Goal: Information Seeking & Learning: Learn about a topic

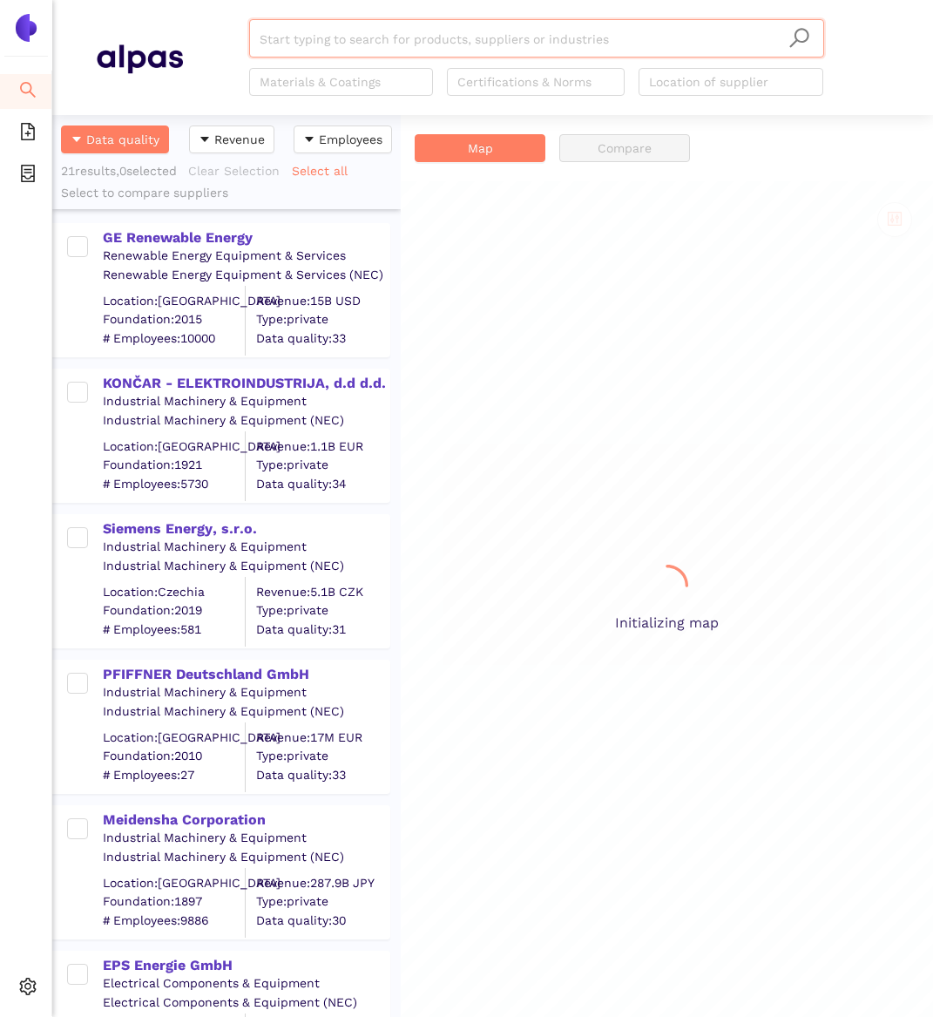
scroll to position [902, 348]
click at [27, 44] on div "Search eSourcing Templates eSourcing Projects Settings" at bounding box center [26, 508] width 52 height 1017
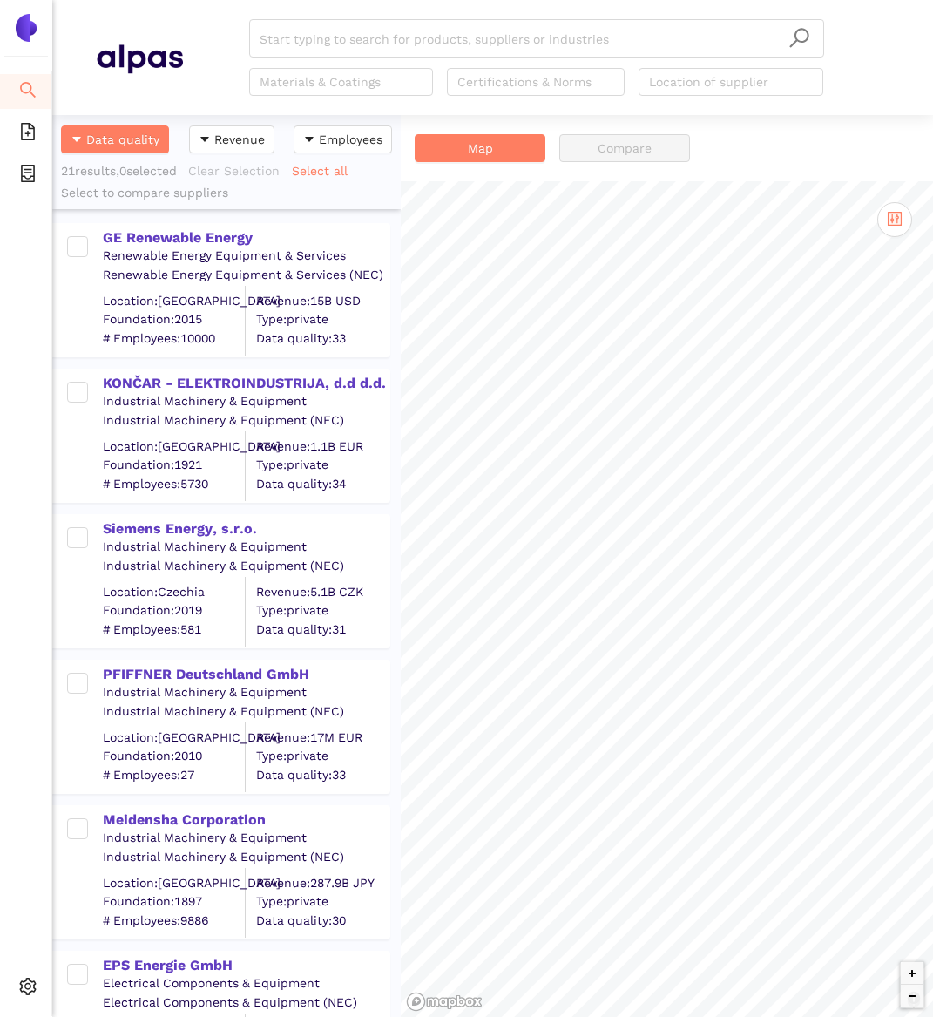
click at [28, 31] on img at bounding box center [26, 28] width 28 height 28
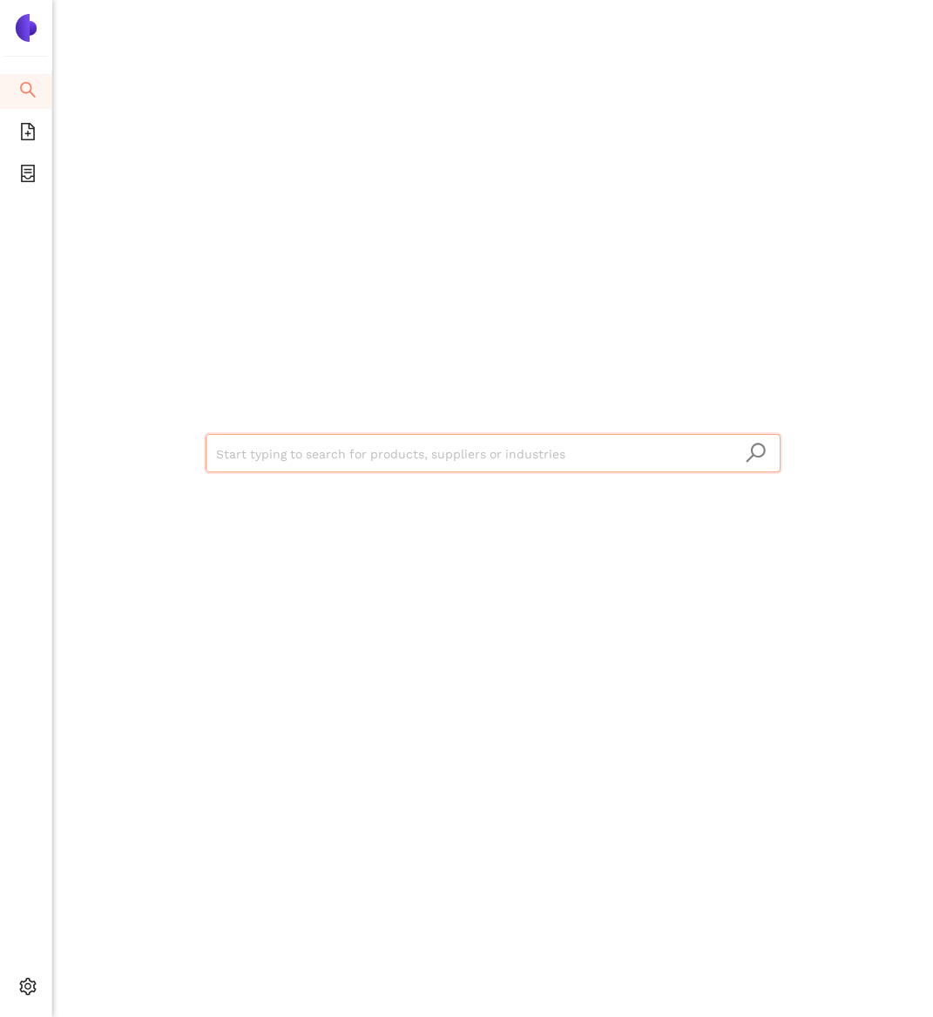
click at [292, 449] on input "search" at bounding box center [493, 454] width 554 height 38
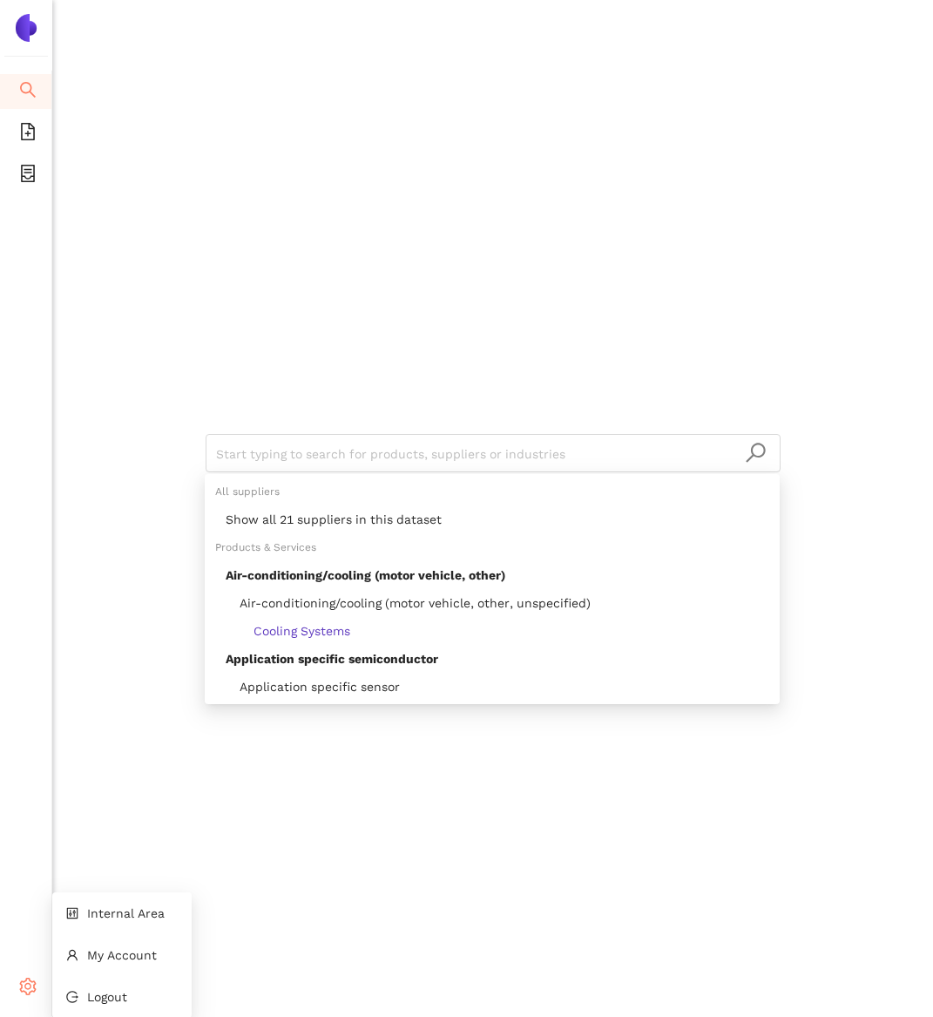
click at [34, 989] on icon at bounding box center [34, 989] width 9 height 0
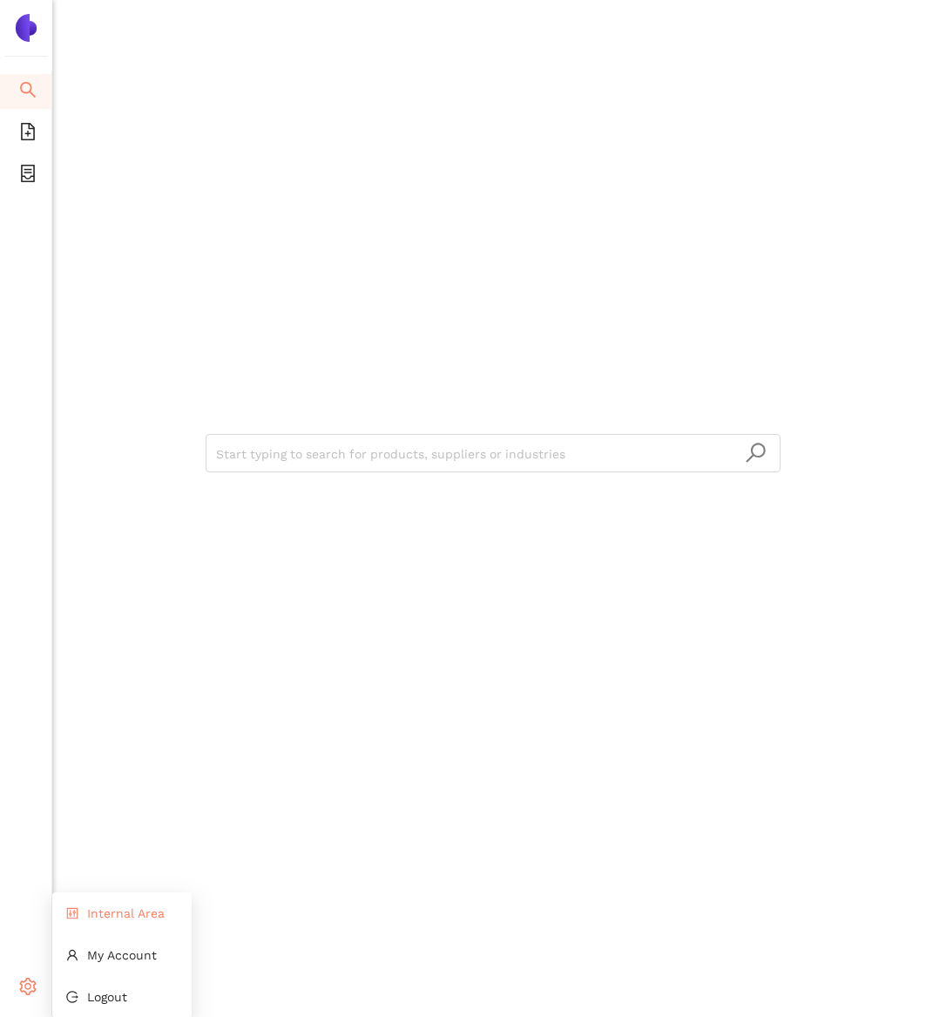
click at [117, 913] on span "Internal Area" at bounding box center [126, 913] width 78 height 14
click at [256, 448] on input "search" at bounding box center [493, 454] width 554 height 38
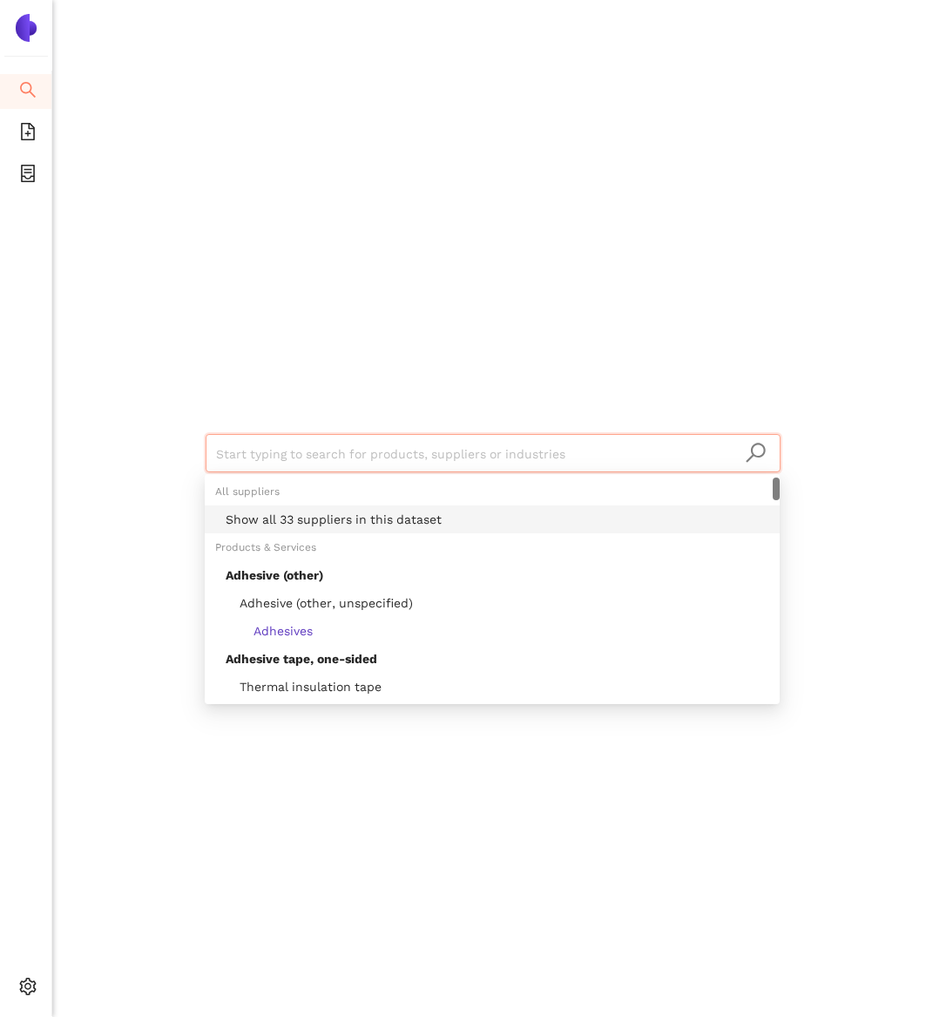
click at [306, 522] on div "Show all 33 suppliers in this dataset" at bounding box center [498, 519] width 544 height 19
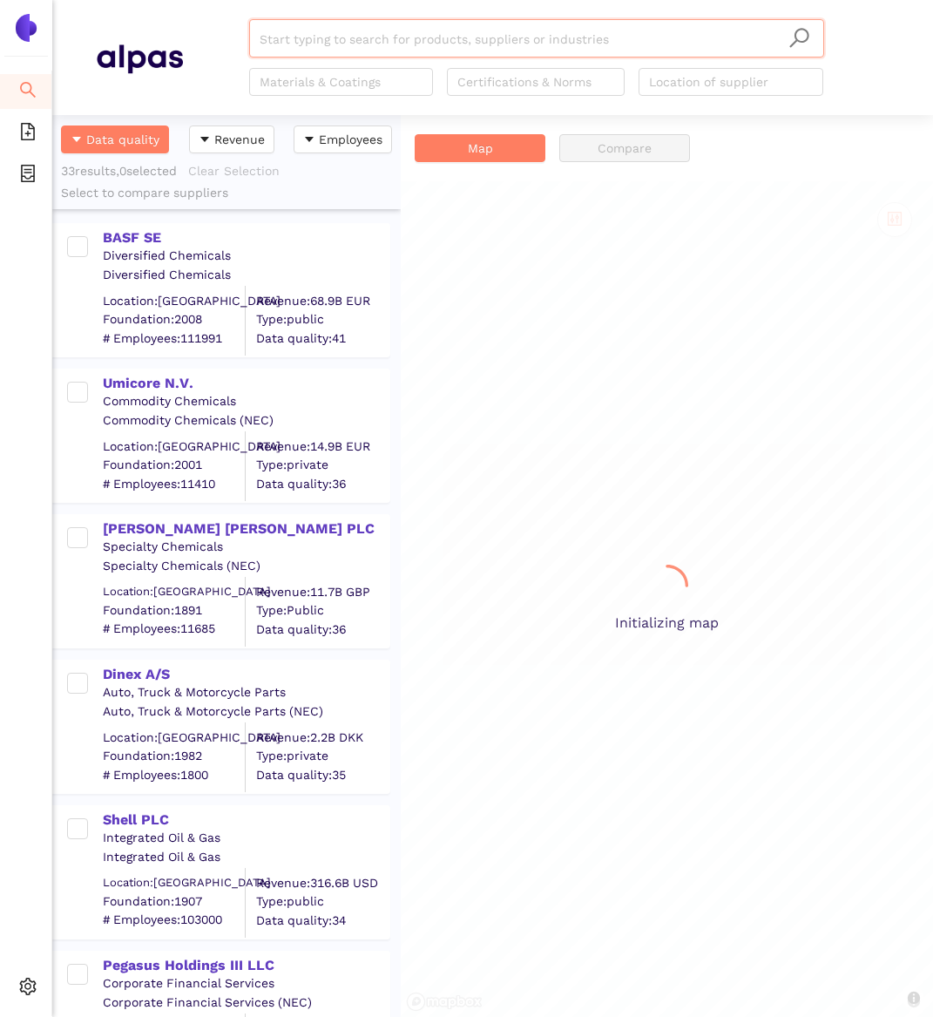
scroll to position [902, 348]
click at [12, 31] on img at bounding box center [26, 28] width 28 height 28
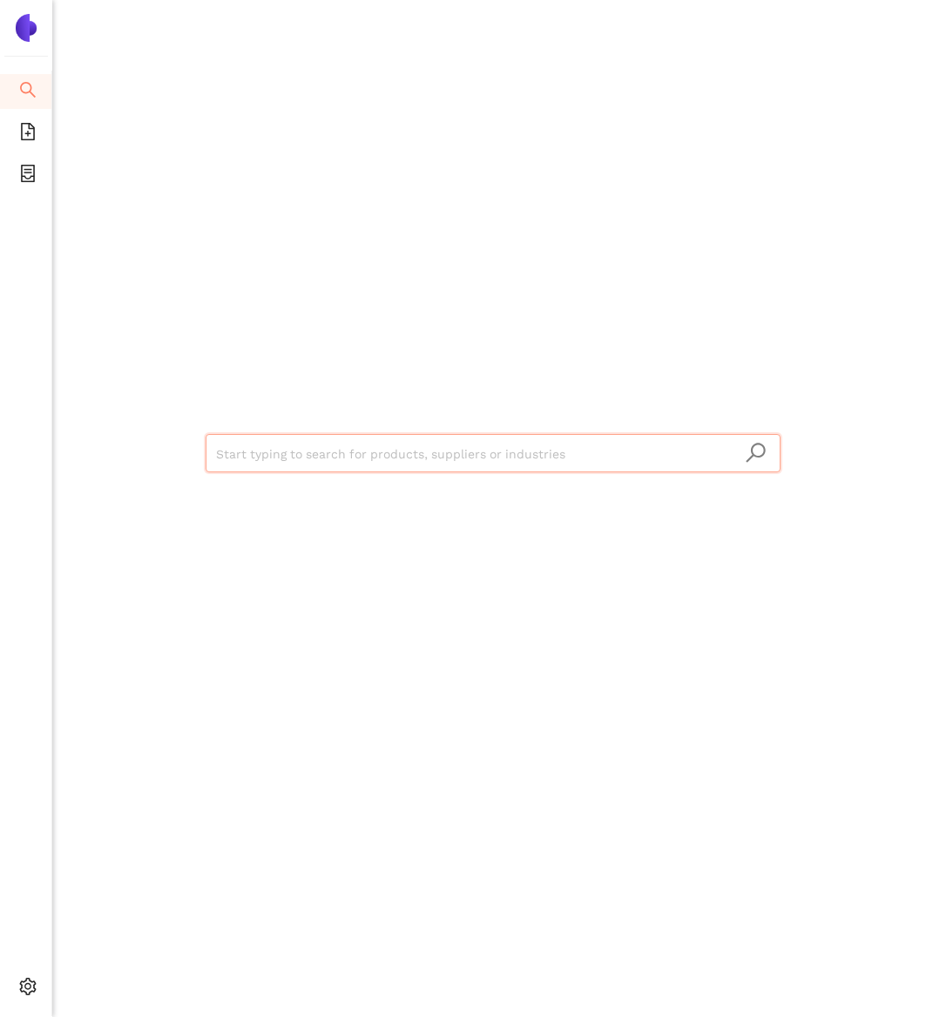
click at [256, 443] on input "search" at bounding box center [493, 454] width 554 height 38
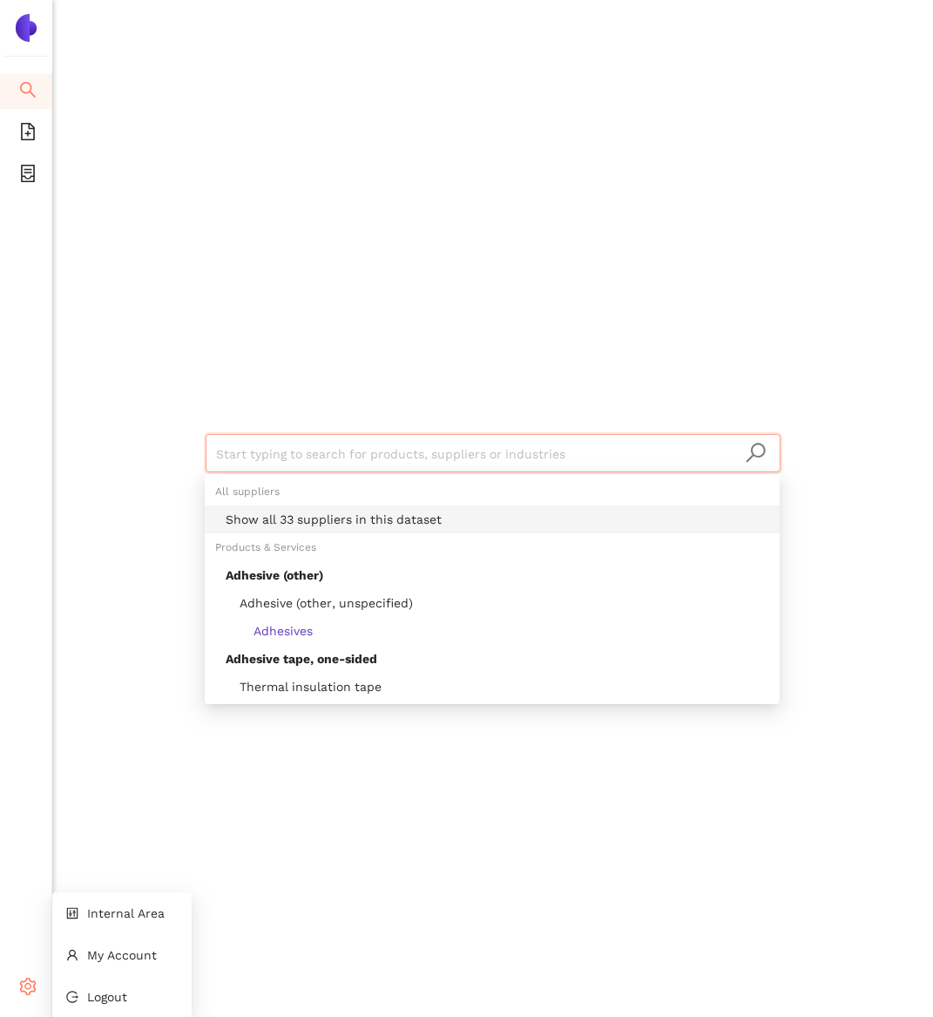
click at [15, 987] on div "Settings" at bounding box center [26, 988] width 52 height 35
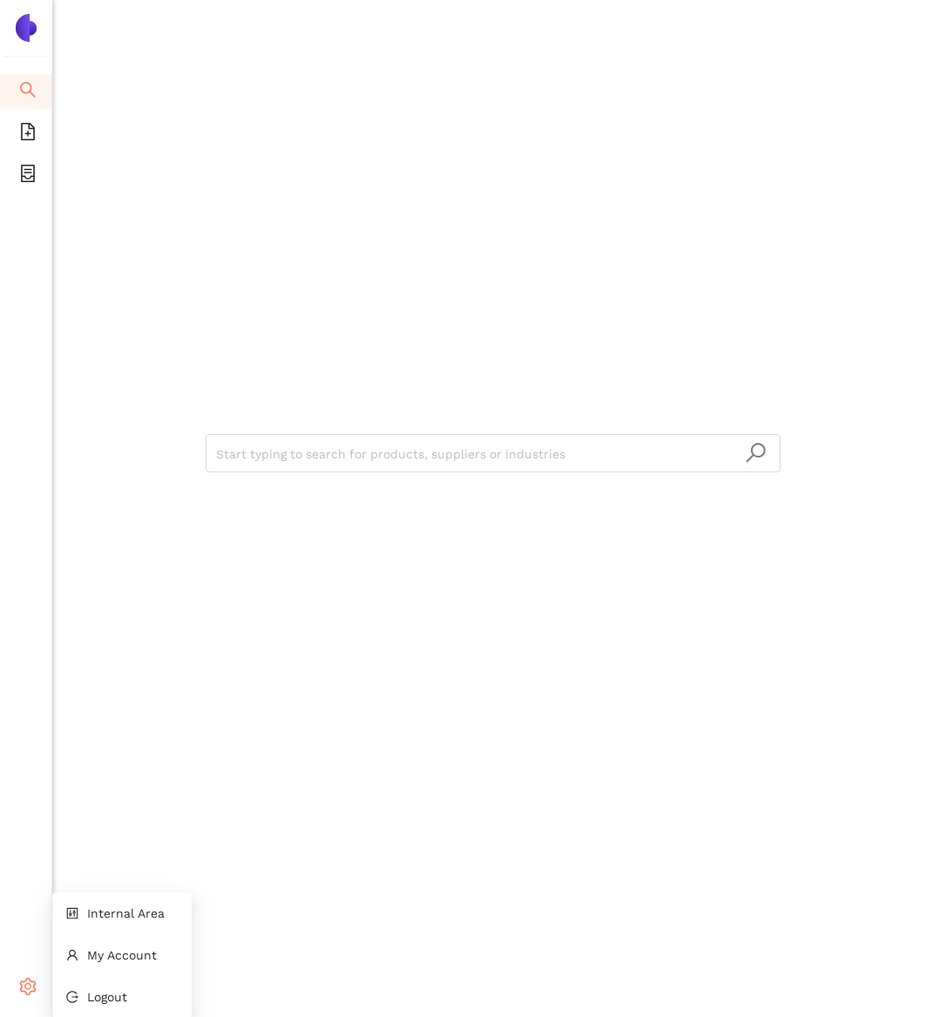
click at [34, 993] on icon "setting" at bounding box center [27, 985] width 17 height 17
click at [105, 914] on span "Internal Area" at bounding box center [126, 913] width 78 height 14
click at [259, 435] on input "search" at bounding box center [493, 454] width 554 height 38
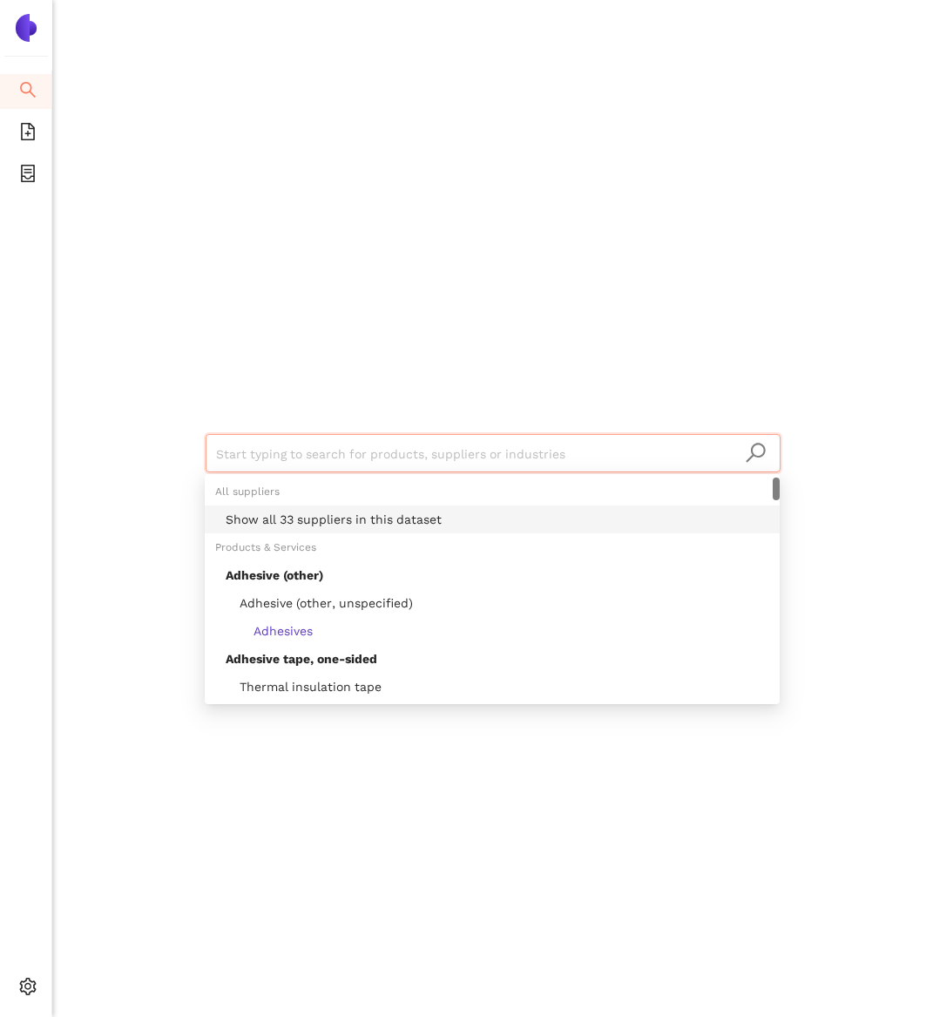
click at [279, 527] on div "Show all 33 suppliers in this dataset" at bounding box center [498, 519] width 544 height 19
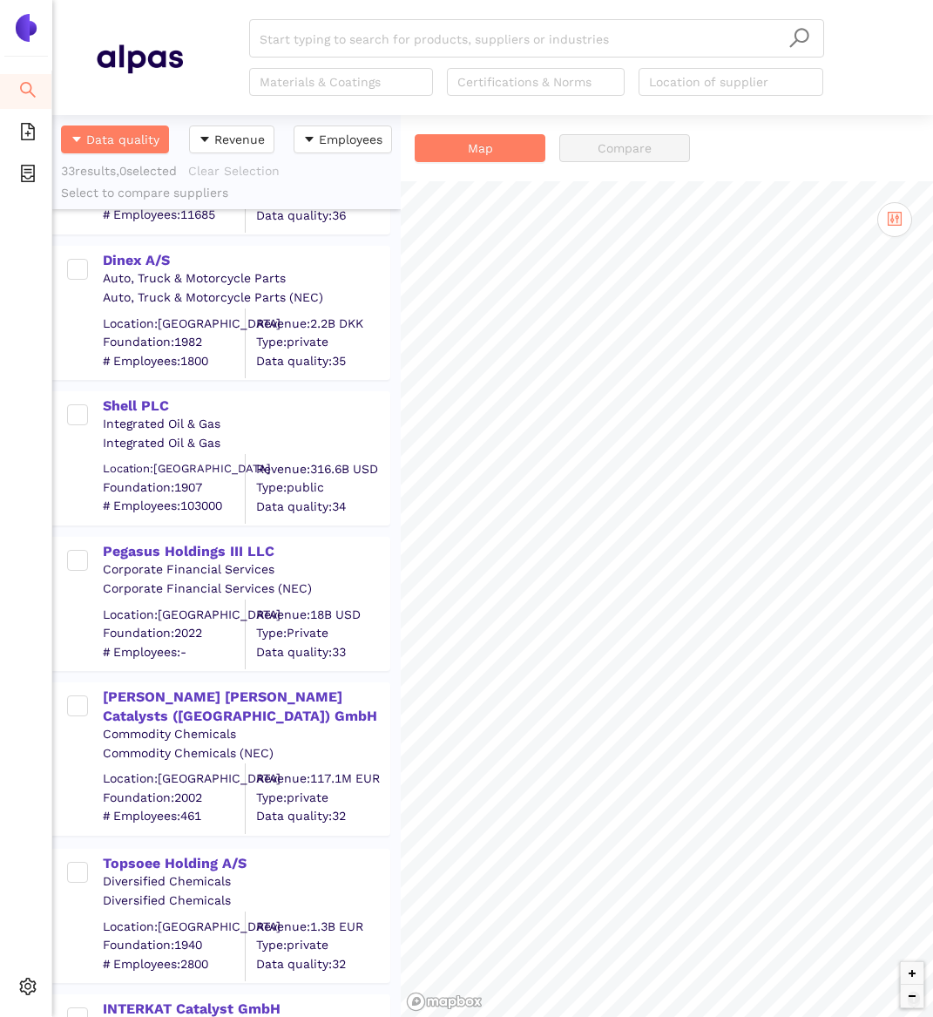
scroll to position [437, 0]
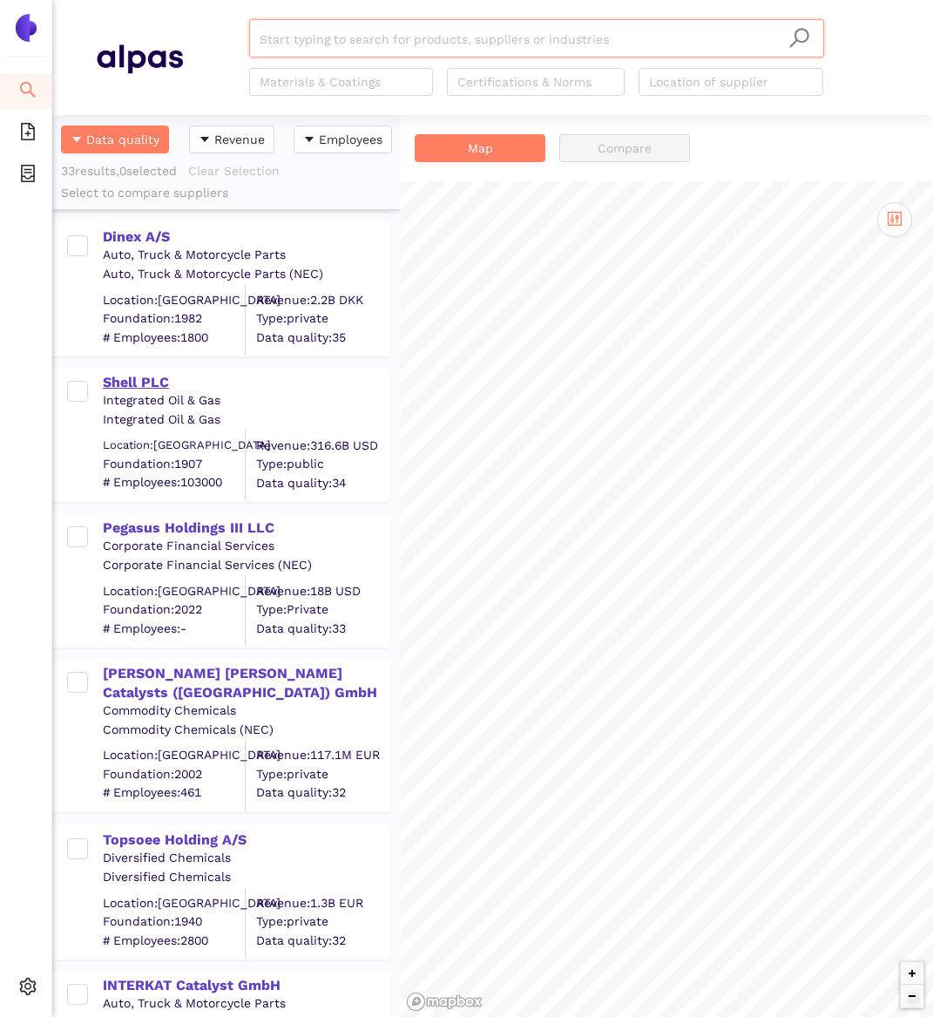
click at [140, 382] on div "Shell PLC" at bounding box center [246, 382] width 286 height 19
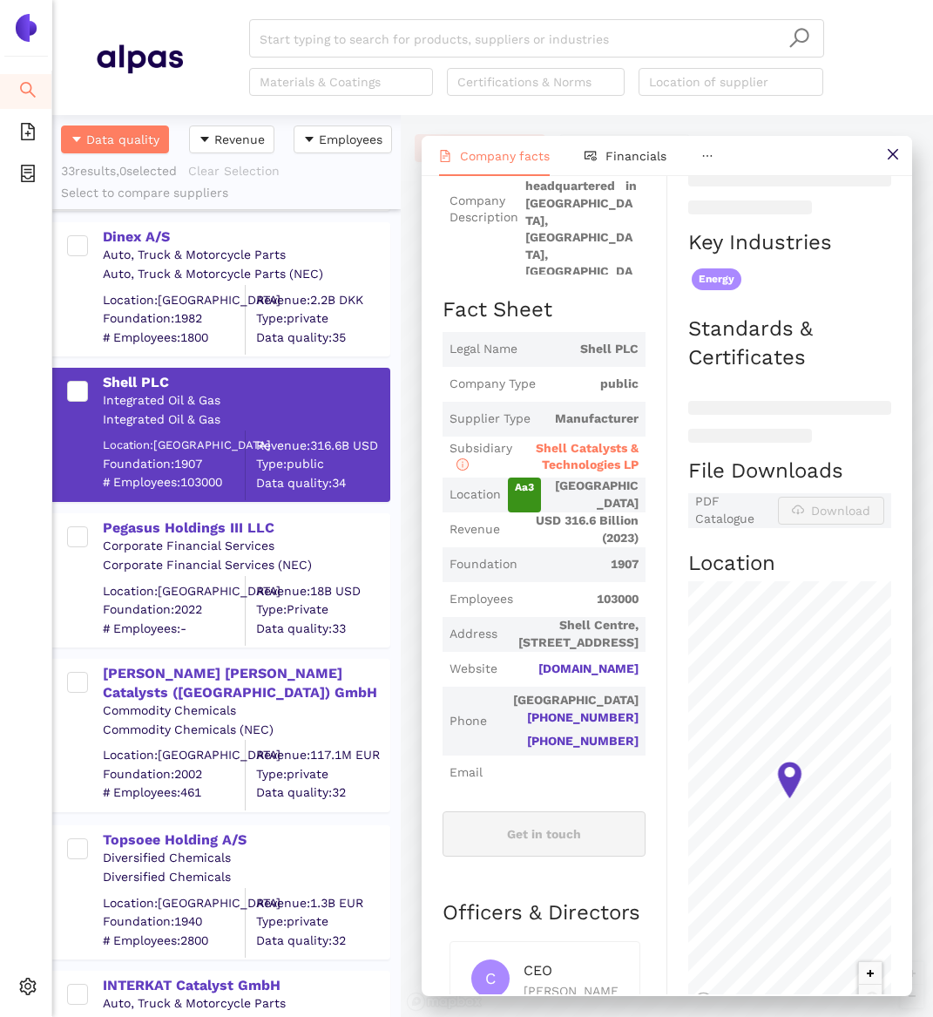
scroll to position [0, 0]
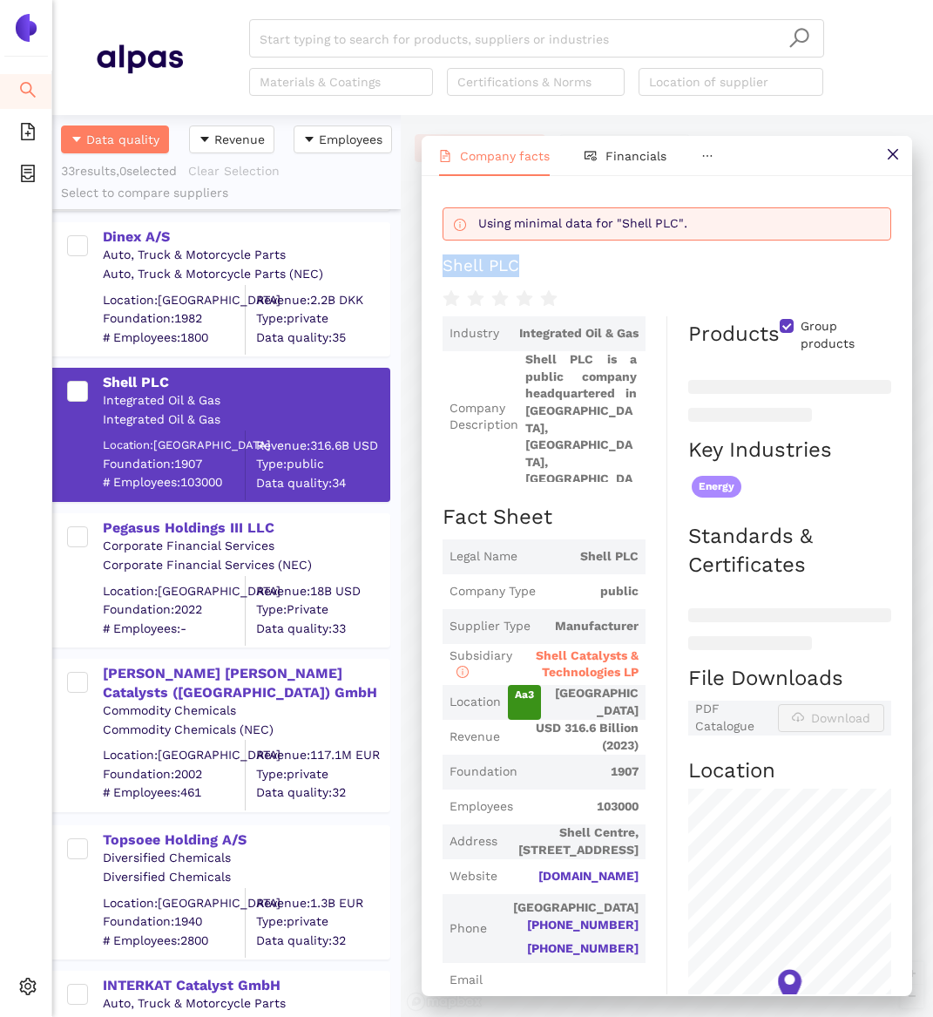
drag, startPoint x: 591, startPoint y: 267, endPoint x: 448, endPoint y: 267, distance: 142.9
click at [448, 267] on h1 "Shell PLC" at bounding box center [667, 265] width 449 height 23
copy div "Shell PLC"
click at [579, 679] on span "Shell Catalysts & Technologies LP" at bounding box center [587, 663] width 103 height 31
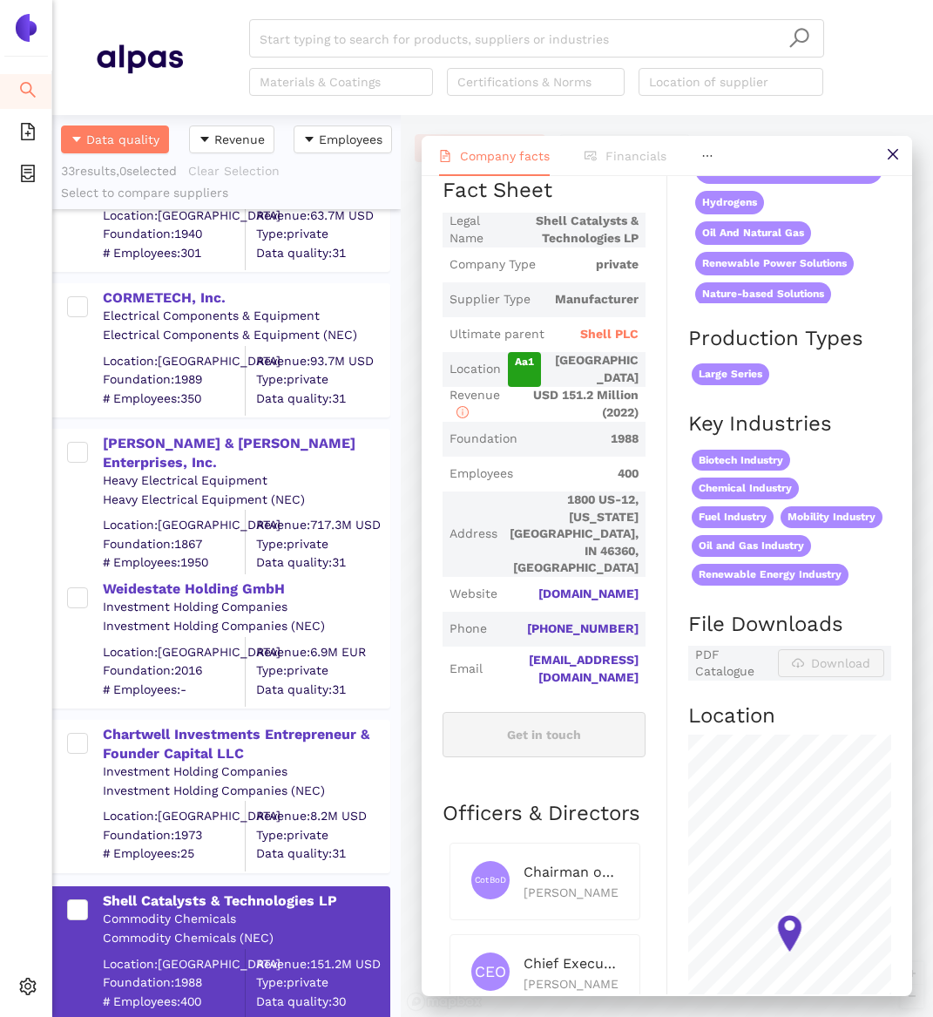
scroll to position [1631, 0]
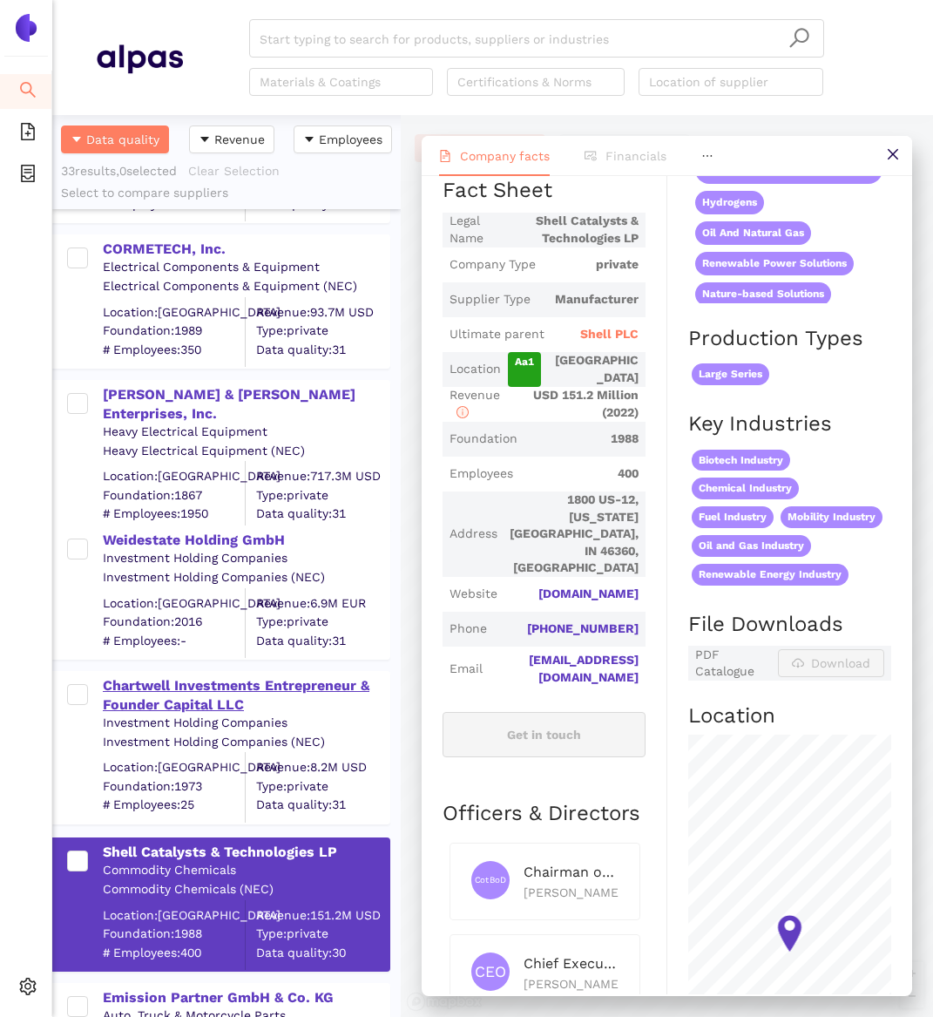
click at [161, 689] on div "Chartwell Investments Entrepreneur & Founder Capital LLC" at bounding box center [246, 695] width 286 height 39
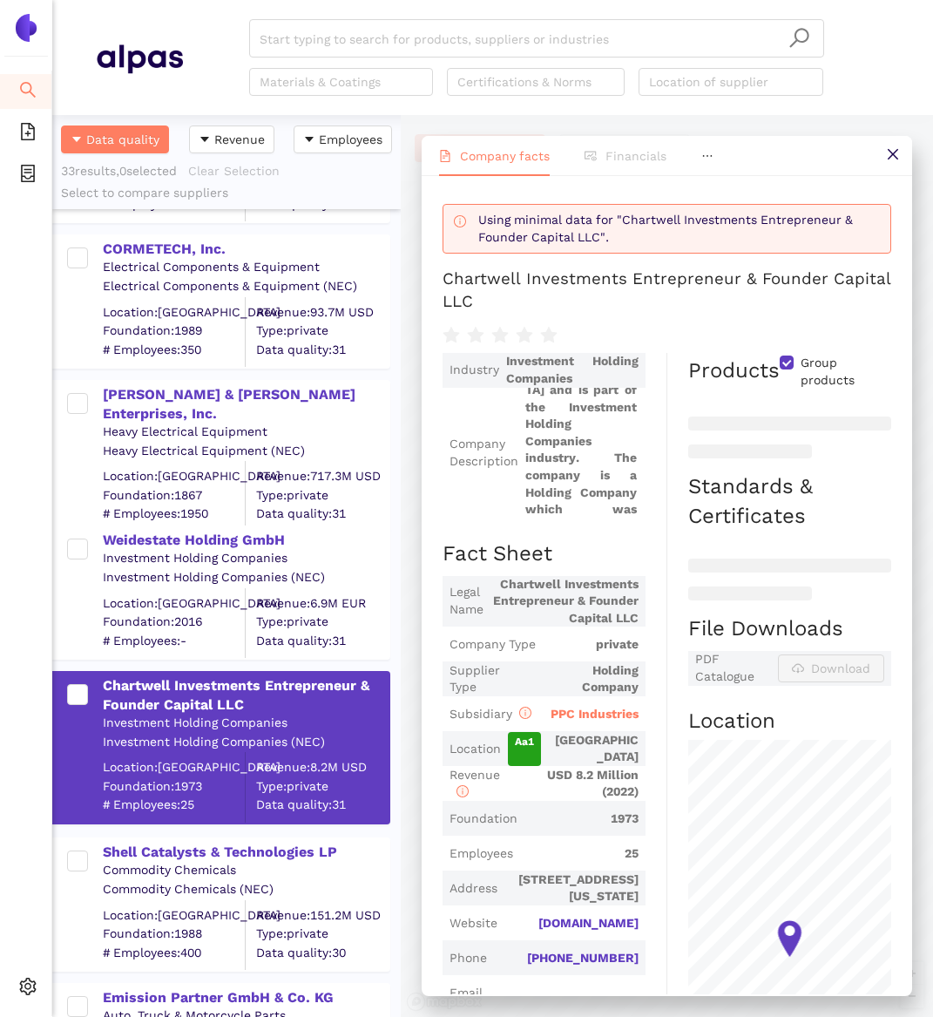
scroll to position [0, 0]
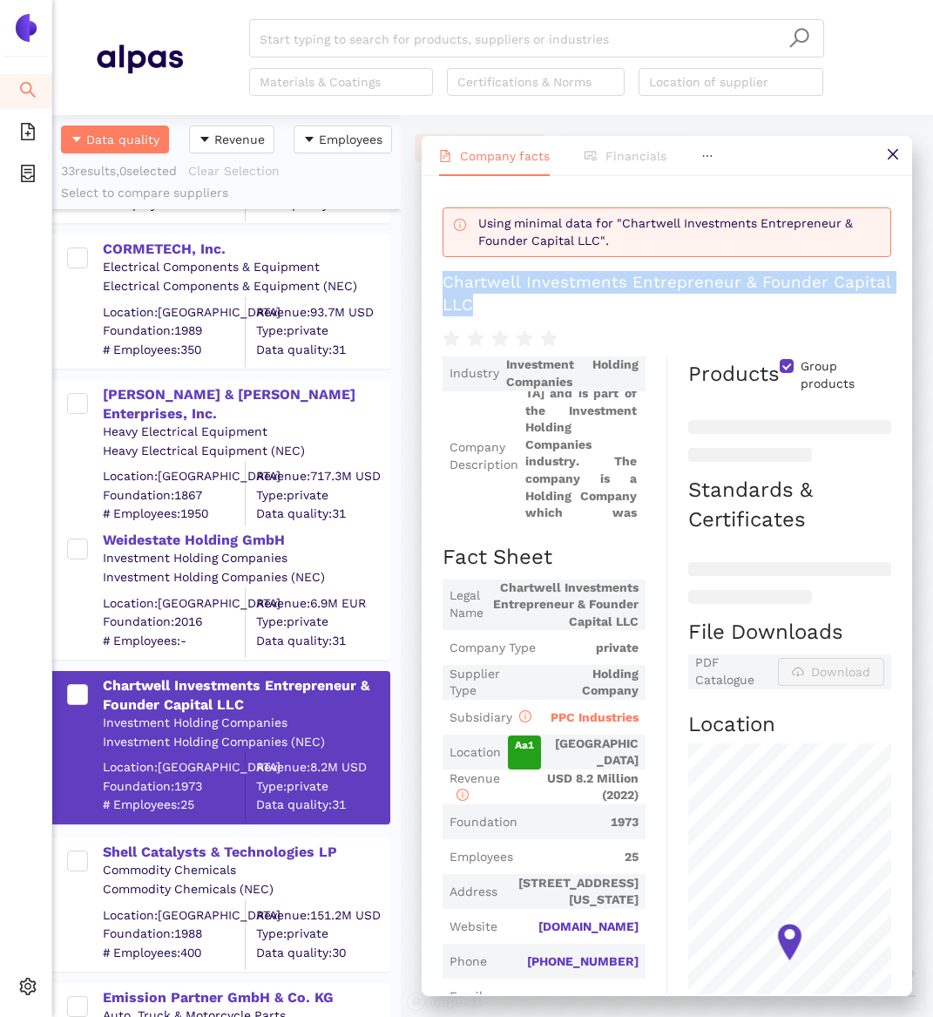
drag, startPoint x: 444, startPoint y: 295, endPoint x: 517, endPoint y: 369, distance: 103.5
click at [517, 316] on div "Chartwell Investments Entrepreneur & Founder Capital LLC" at bounding box center [667, 293] width 449 height 45
copy div "Chartwell Investments Entrepreneur & Founder Capital LLC"
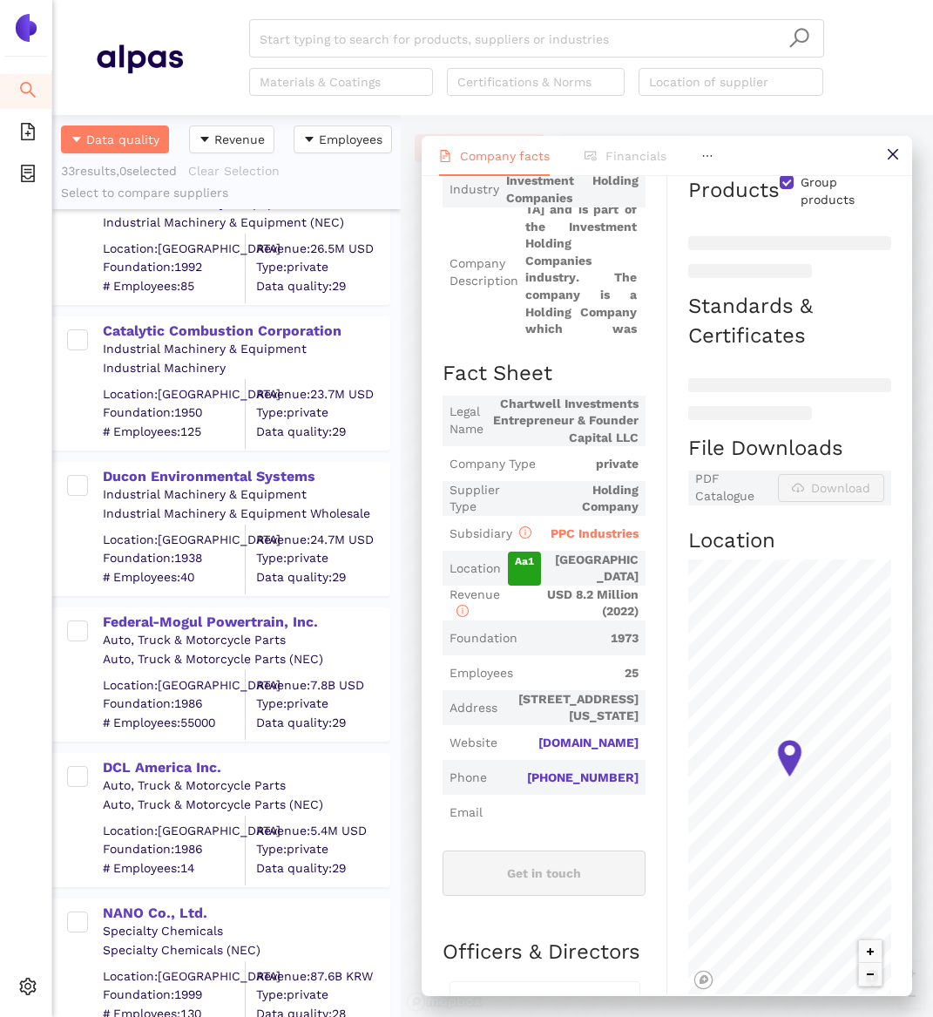
scroll to position [3018, 0]
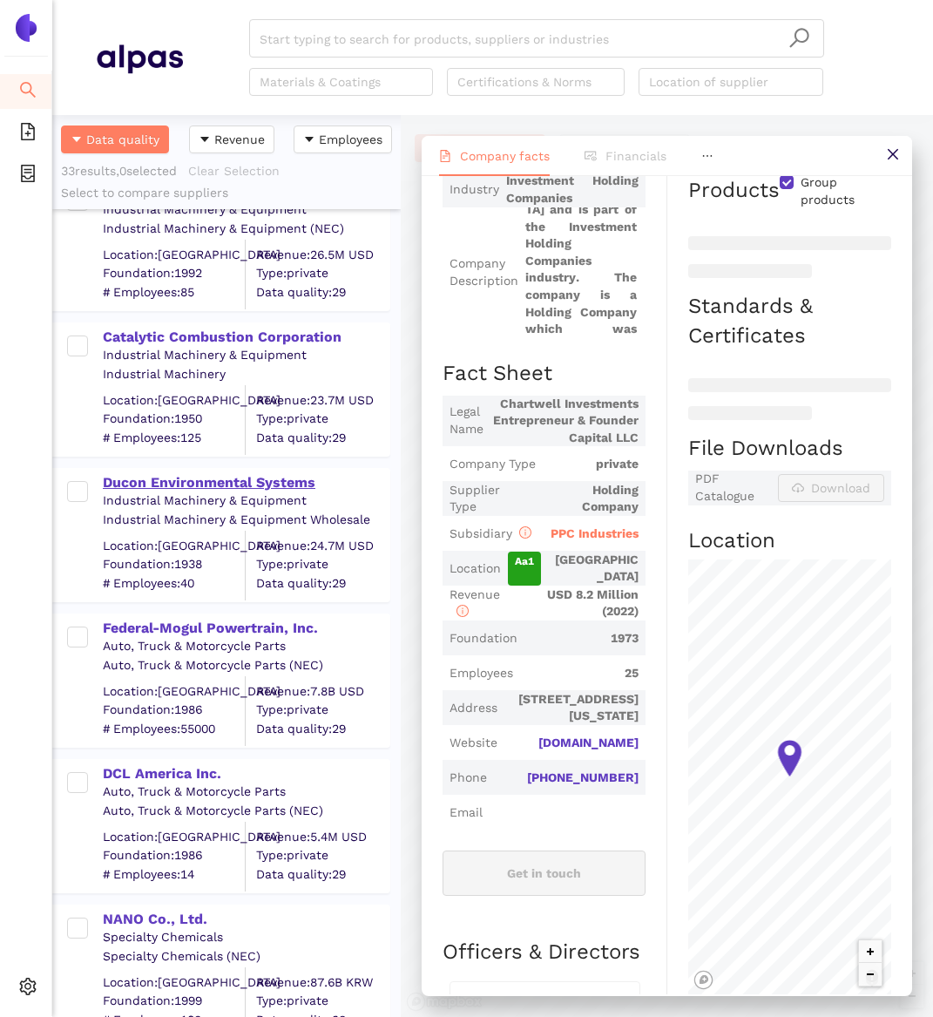
click at [213, 487] on div "Ducon Environmental Systems" at bounding box center [246, 482] width 286 height 19
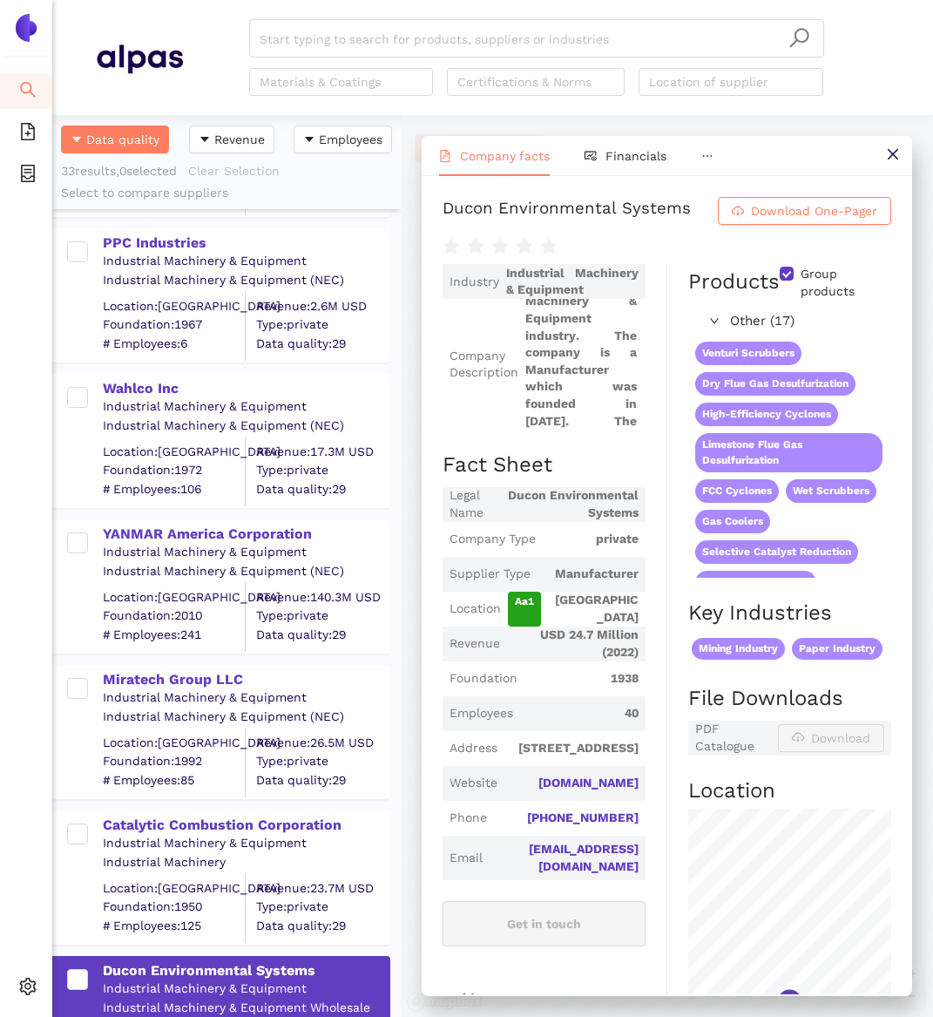
scroll to position [2511, 0]
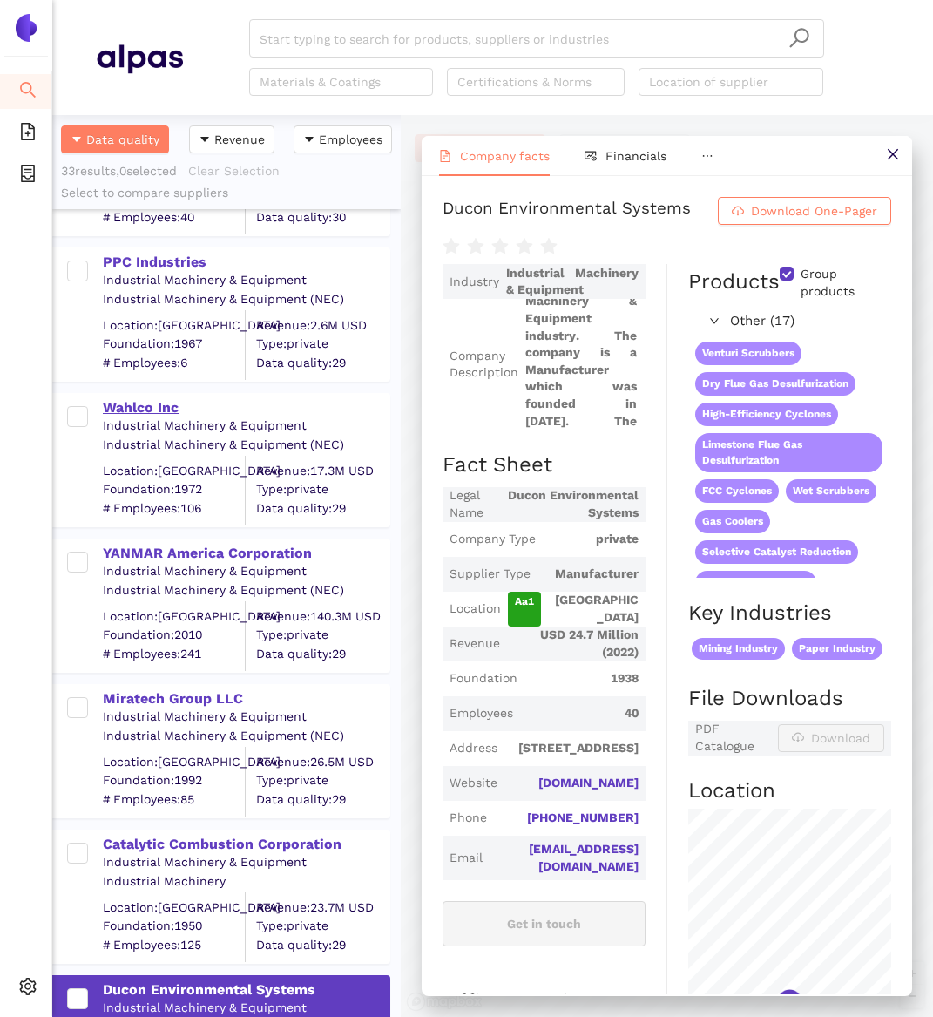
click at [157, 408] on div "Wahlco Inc" at bounding box center [246, 407] width 286 height 19
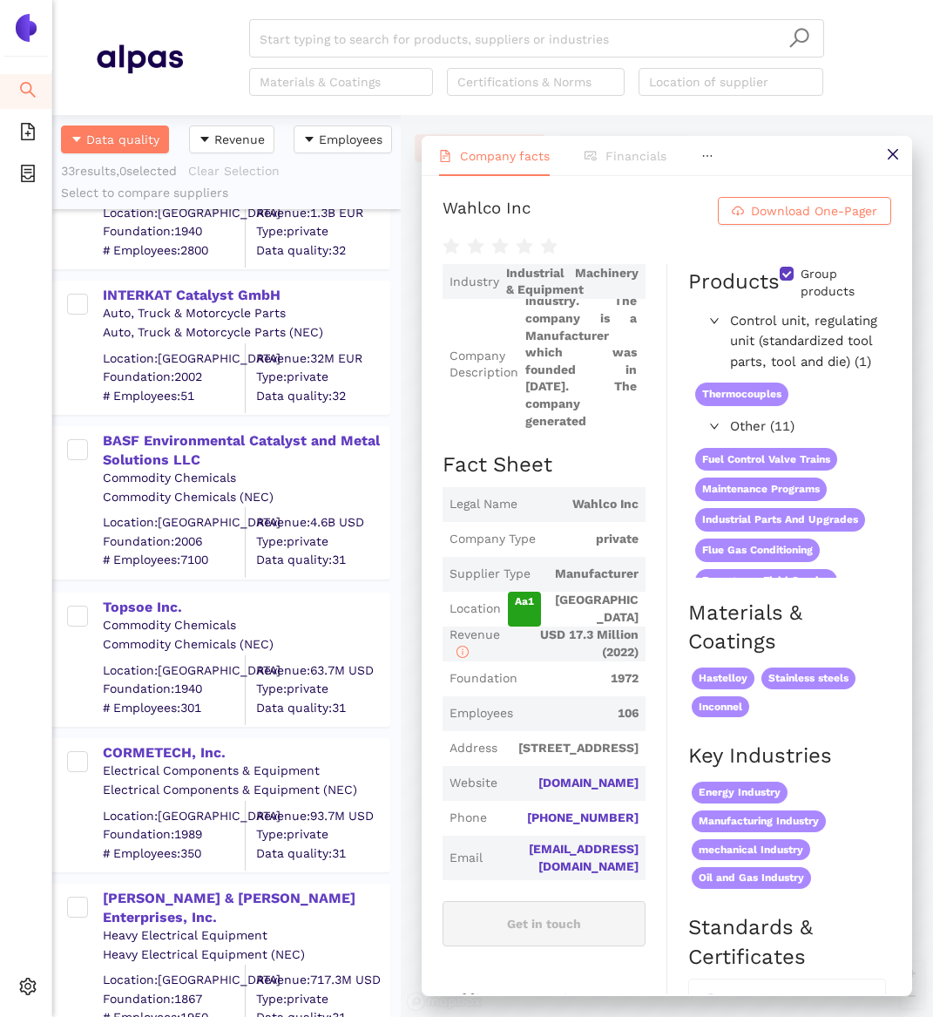
scroll to position [1017, 0]
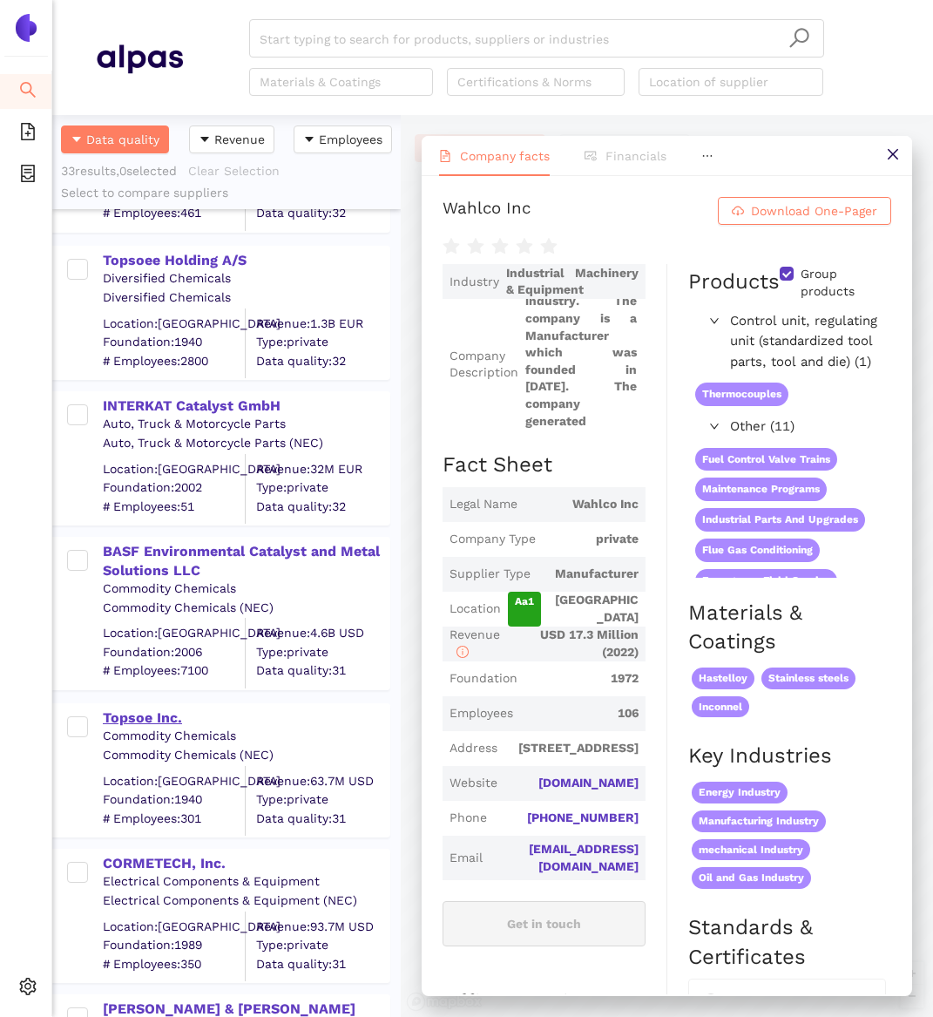
click at [146, 717] on div "Topsoe Inc." at bounding box center [246, 717] width 286 height 19
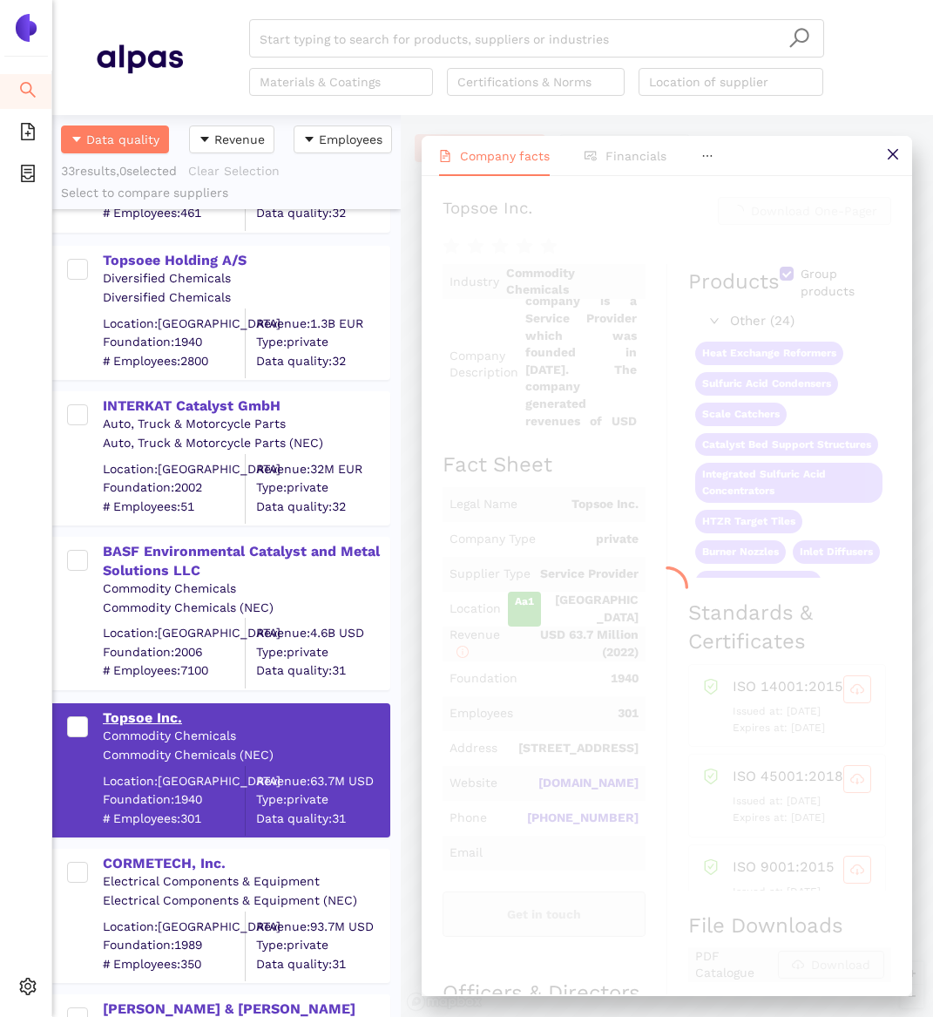
scroll to position [193, 0]
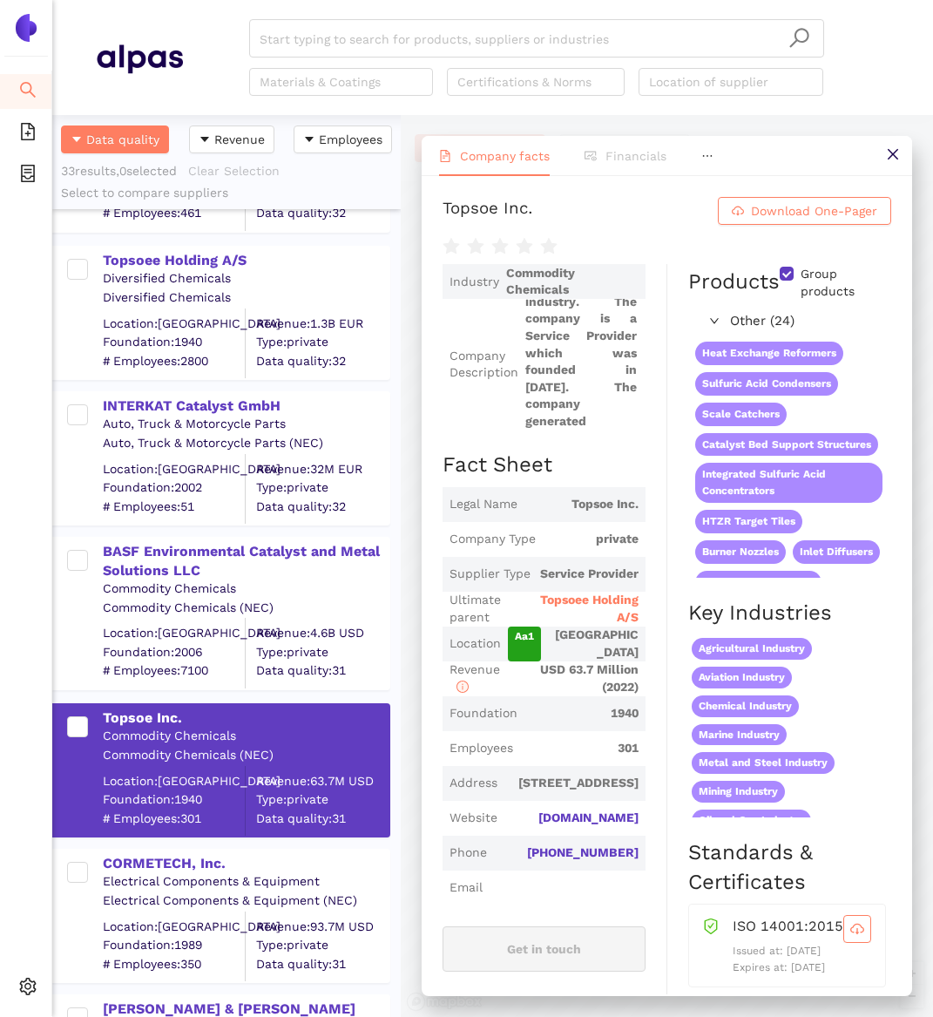
click at [505, 206] on div "Topsoe Inc." at bounding box center [488, 211] width 91 height 28
copy div "Topsoe Inc. Download One-Pager"
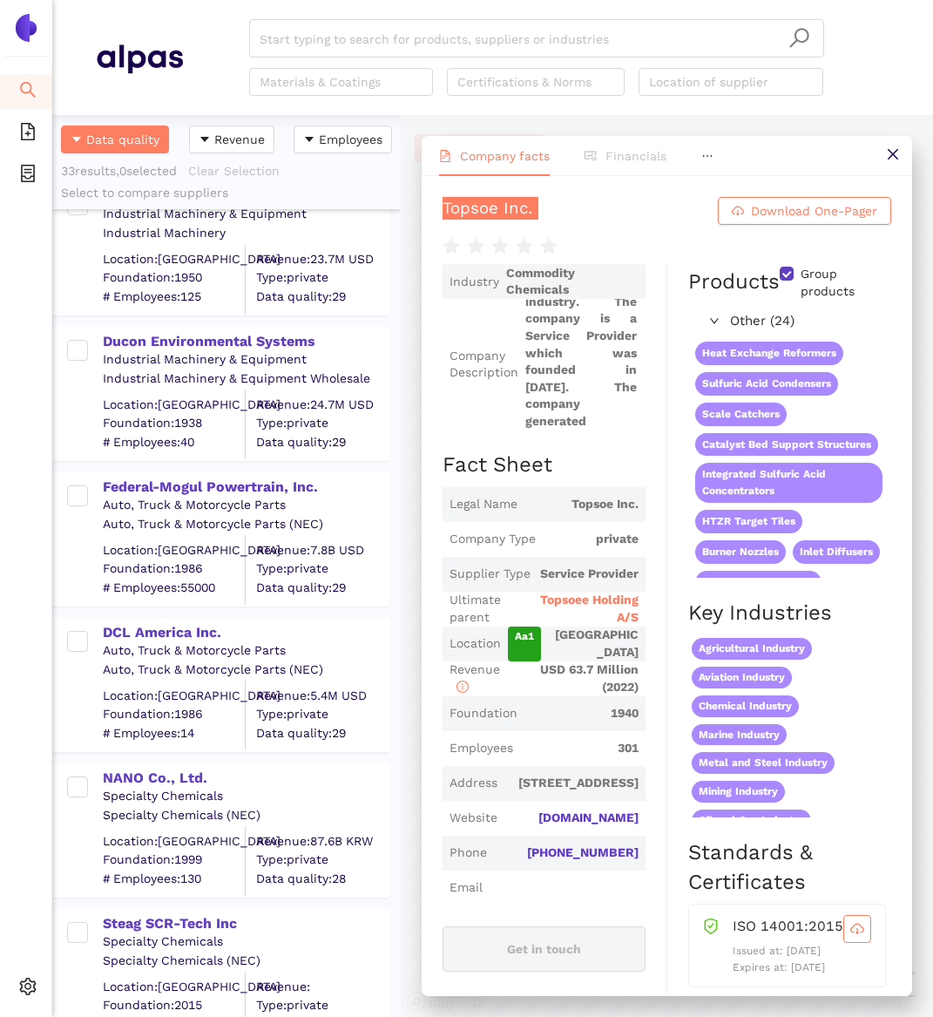
scroll to position [4057, 0]
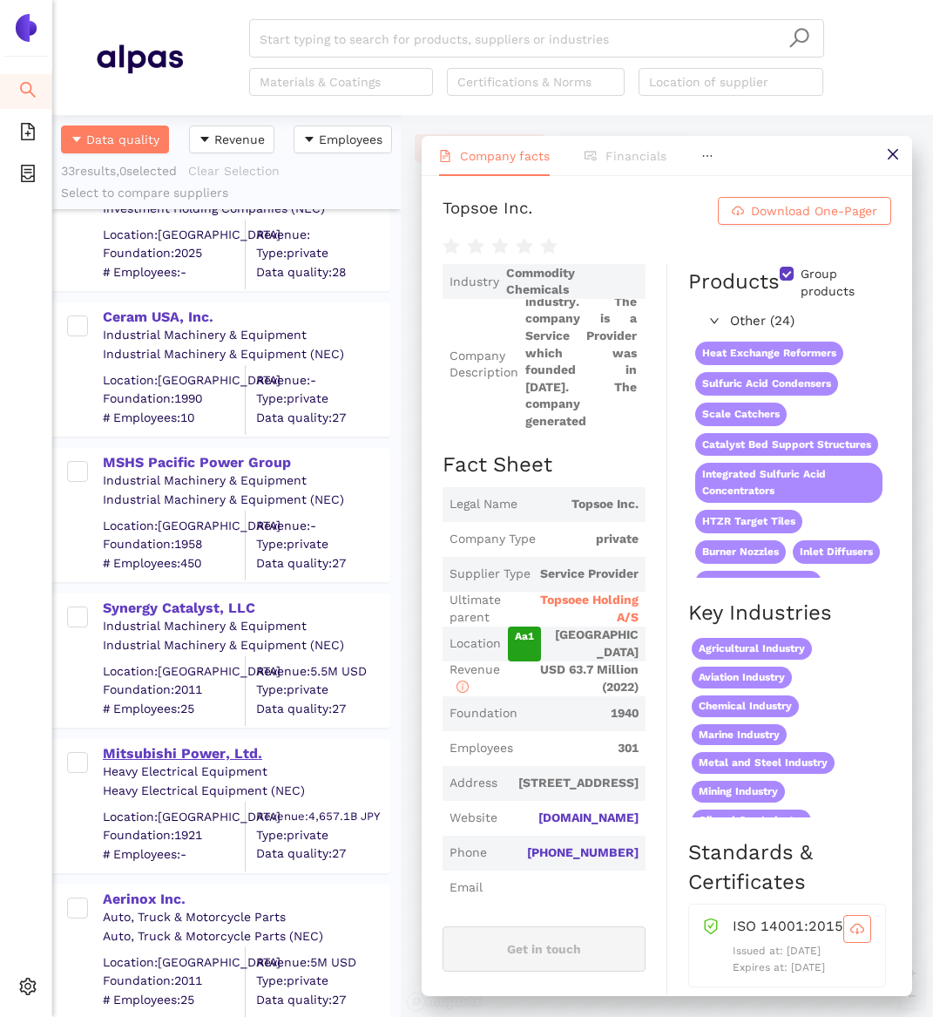
click at [166, 750] on div "Mitsubishi Power, Ltd." at bounding box center [246, 753] width 286 height 19
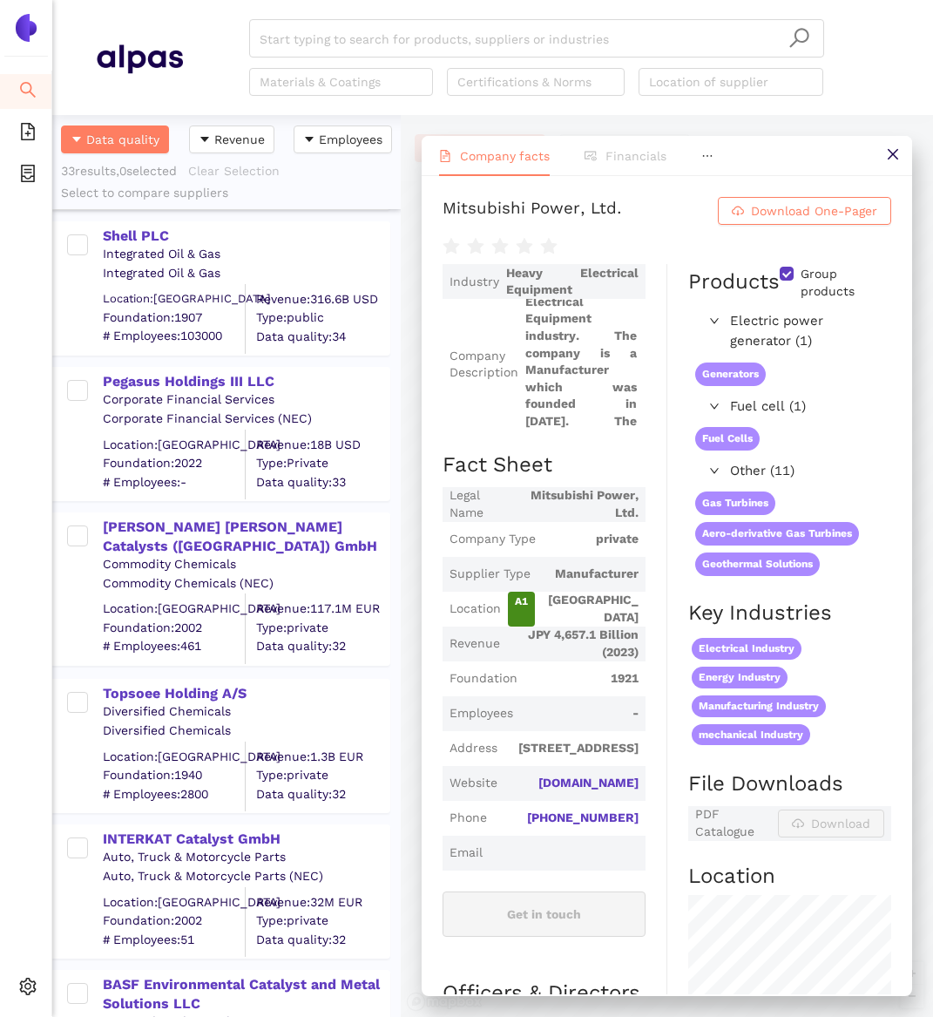
scroll to position [591, 0]
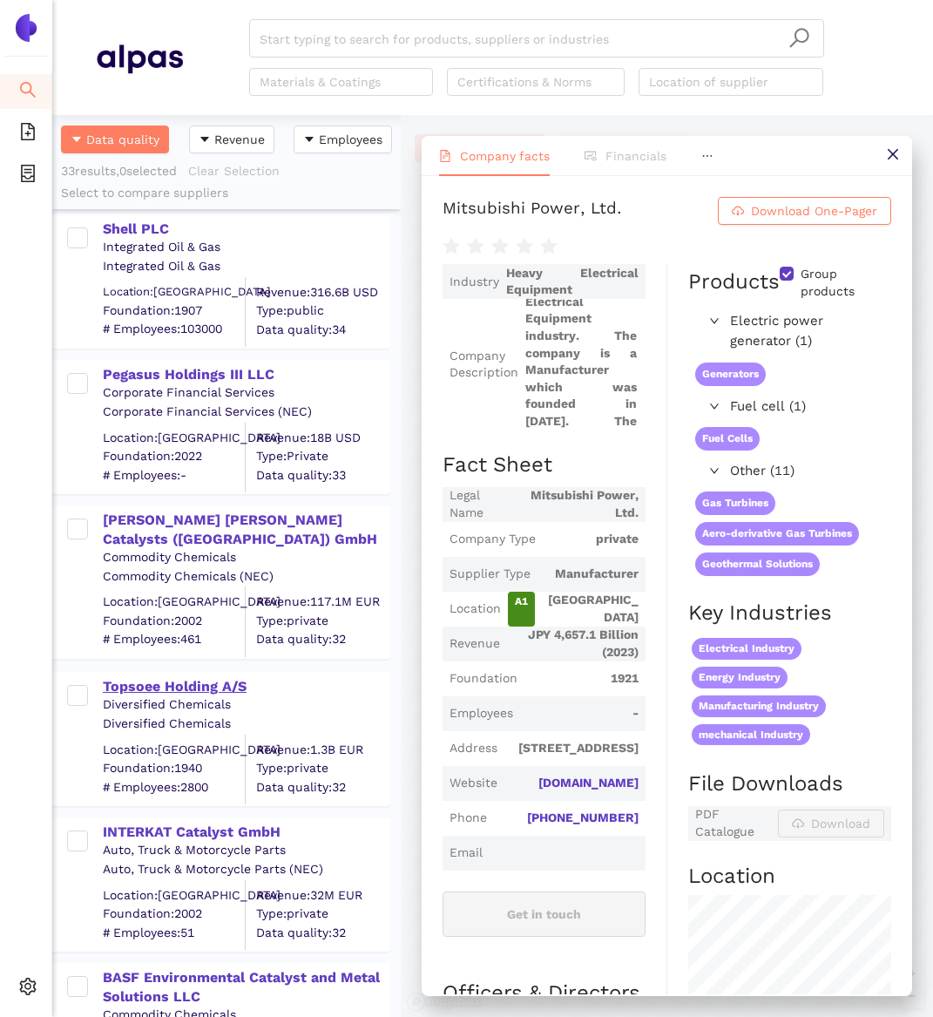
click at [192, 683] on div "Topsoee Holding A/S" at bounding box center [246, 686] width 286 height 19
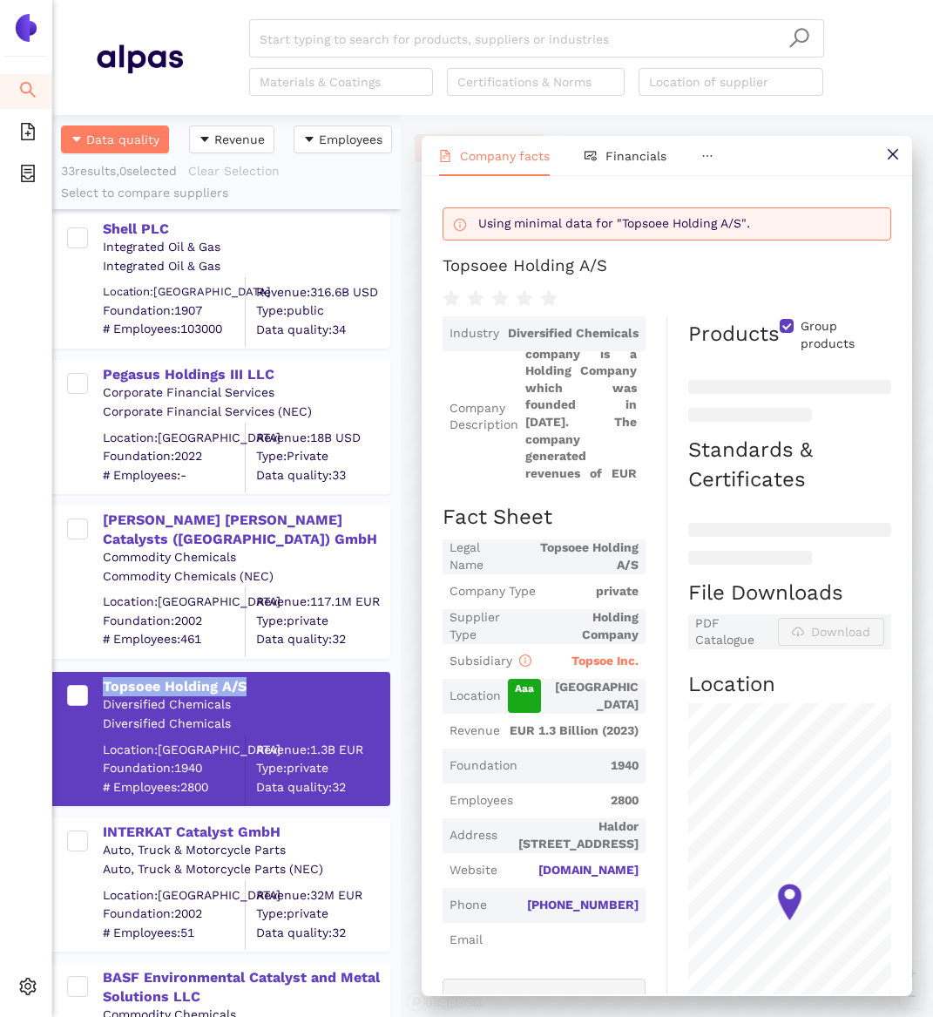
drag, startPoint x: 284, startPoint y: 683, endPoint x: 94, endPoint y: 689, distance: 190.0
click at [94, 689] on div "Topsoee Holding A/S Diversified Chemicals Diversified Chemicals Location: [GEOG…" at bounding box center [229, 738] width 317 height 131
copy div "Topsoee Holding A/S"
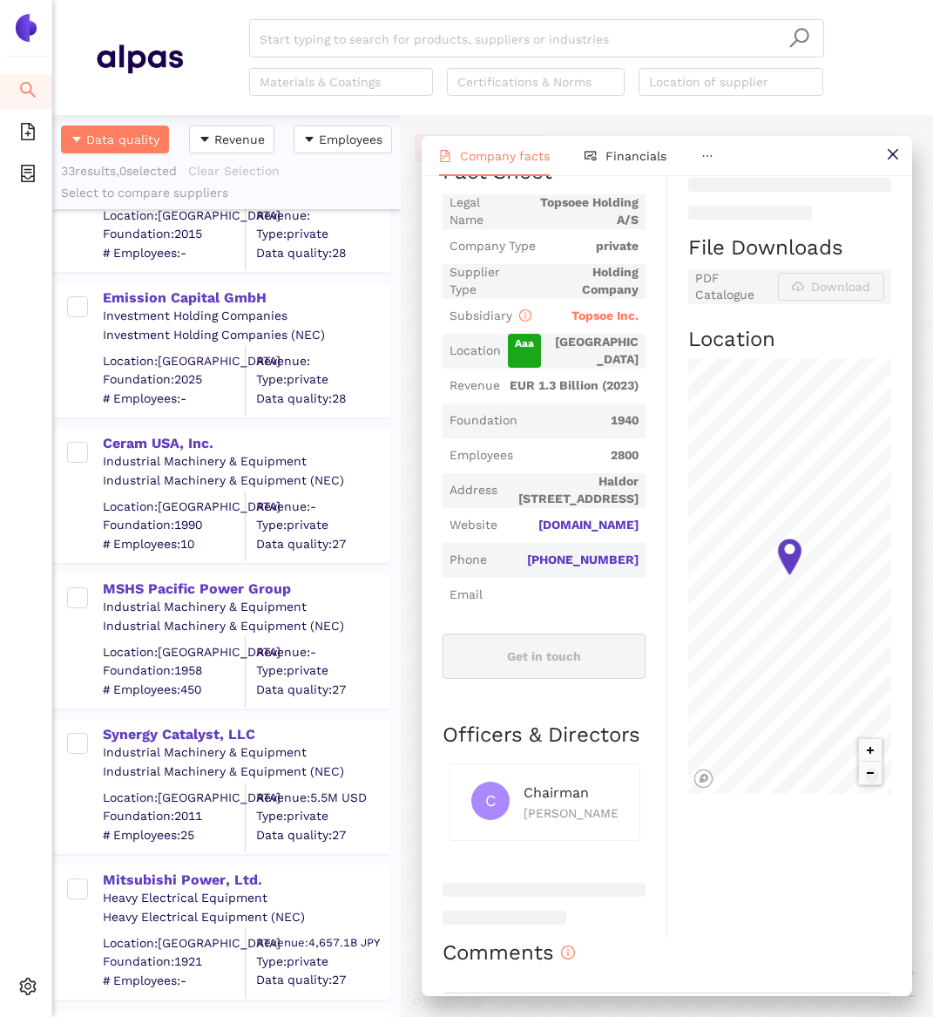
scroll to position [4057, 0]
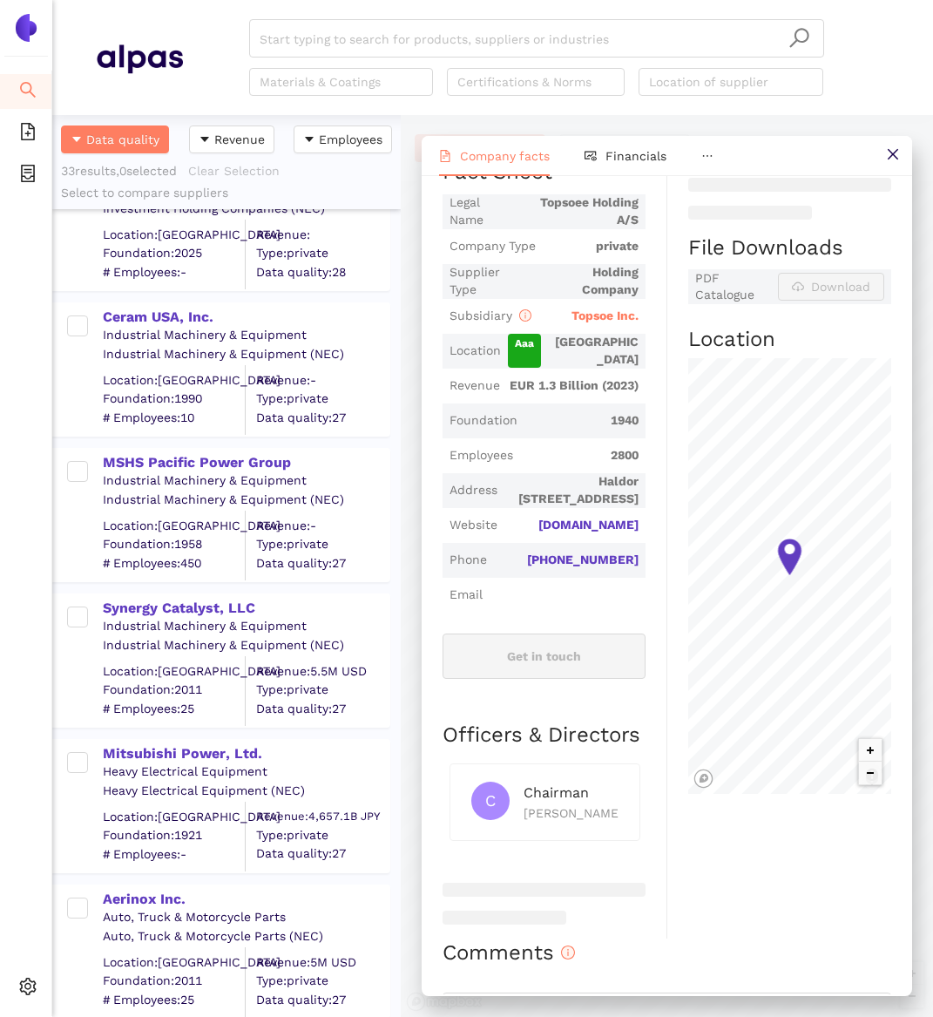
click at [173, 734] on div "Mitsubishi Power, Ltd. Heavy Electrical Equipment Heavy Electrical Equipment (N…" at bounding box center [226, 797] width 348 height 145
click at [173, 744] on div "Mitsubishi Power, Ltd." at bounding box center [246, 753] width 286 height 19
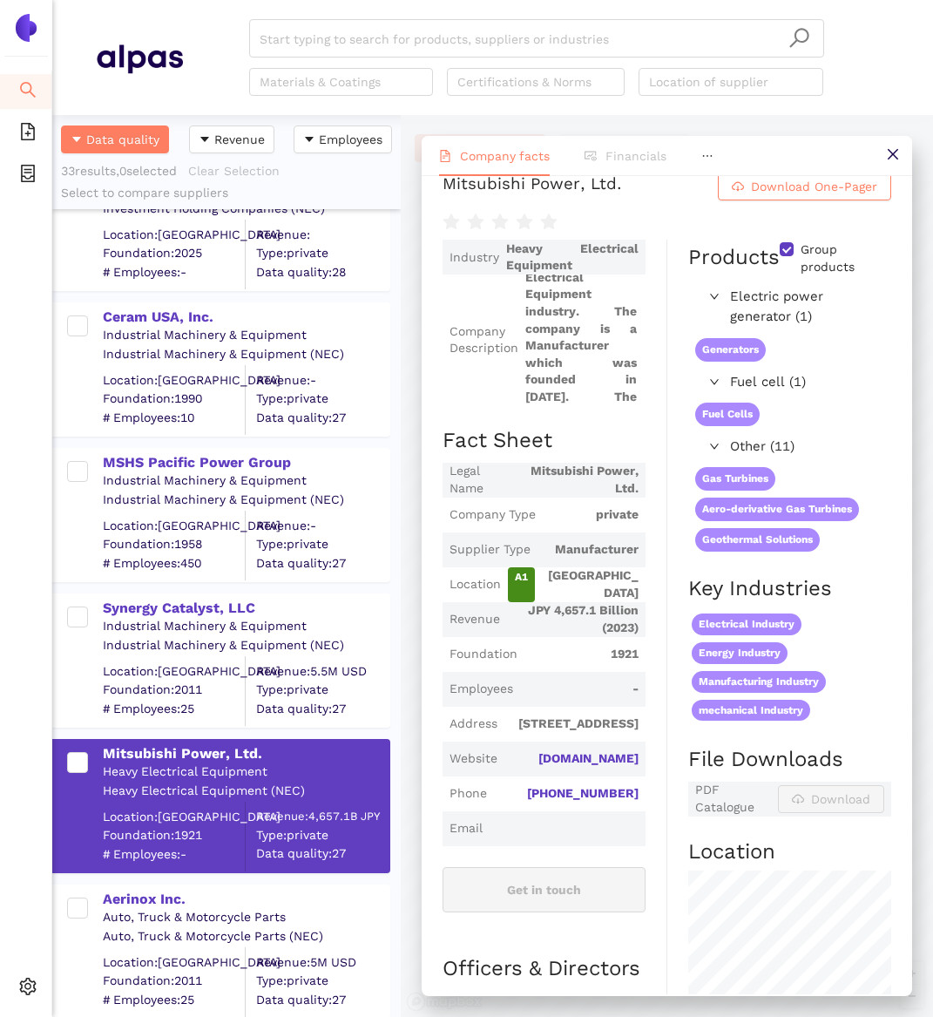
scroll to position [0, 0]
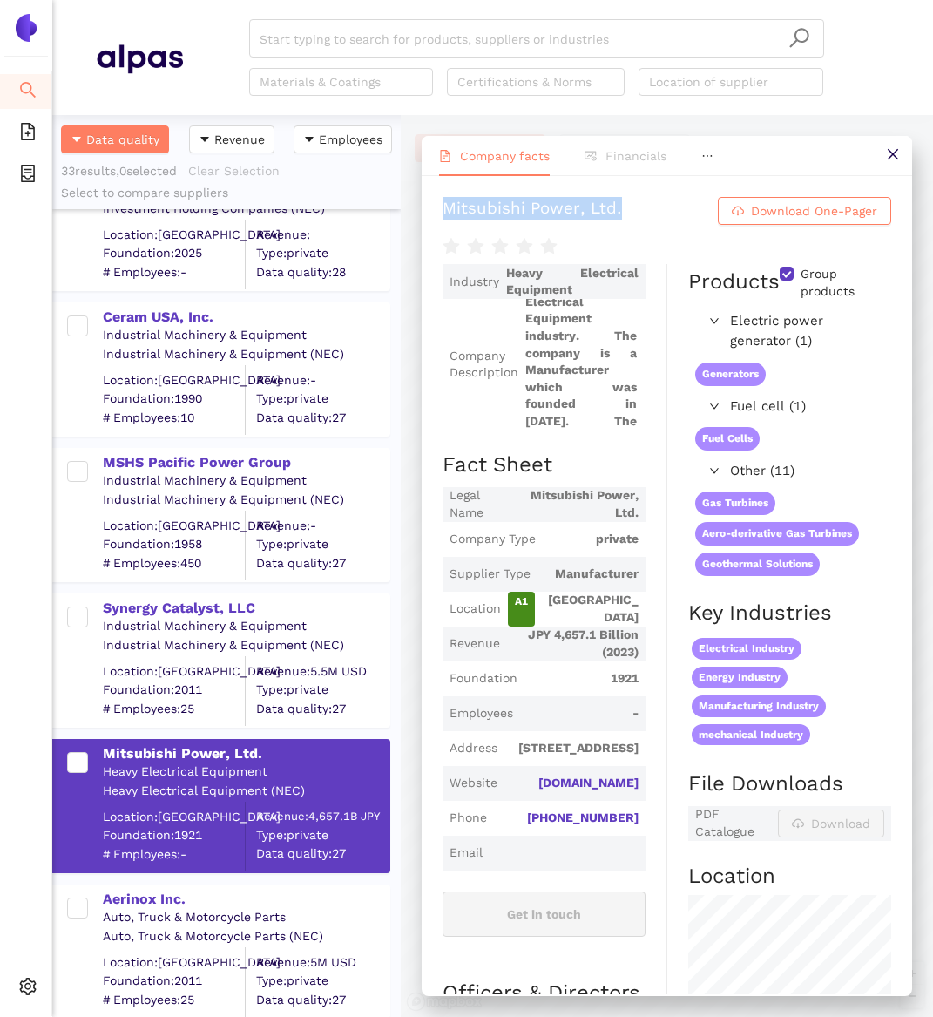
drag, startPoint x: 437, startPoint y: 209, endPoint x: 495, endPoint y: 246, distance: 68.1
click at [495, 246] on div "Mitsubishi Power, Ltd. Download One-Pager Industry Heavy Electrical Equipment C…" at bounding box center [667, 585] width 490 height 818
copy div "Mitsubishi Power, Ltd."
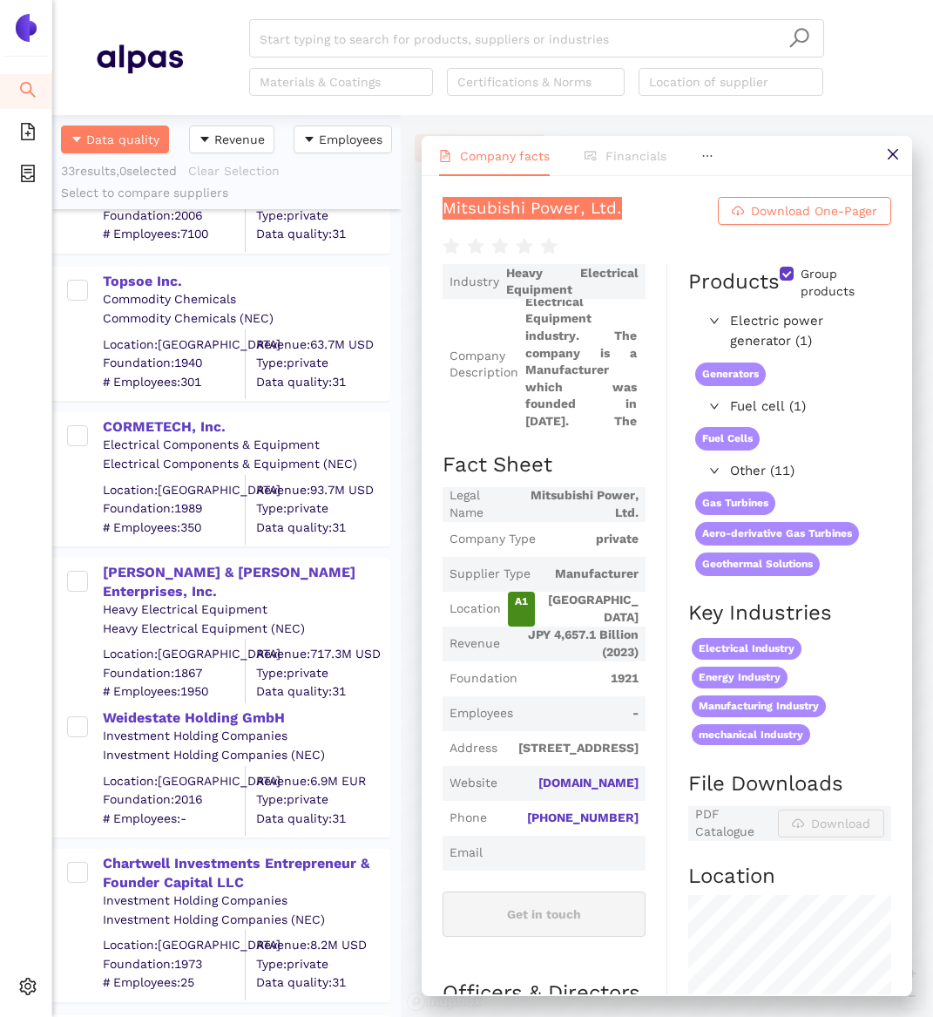
scroll to position [1409, 0]
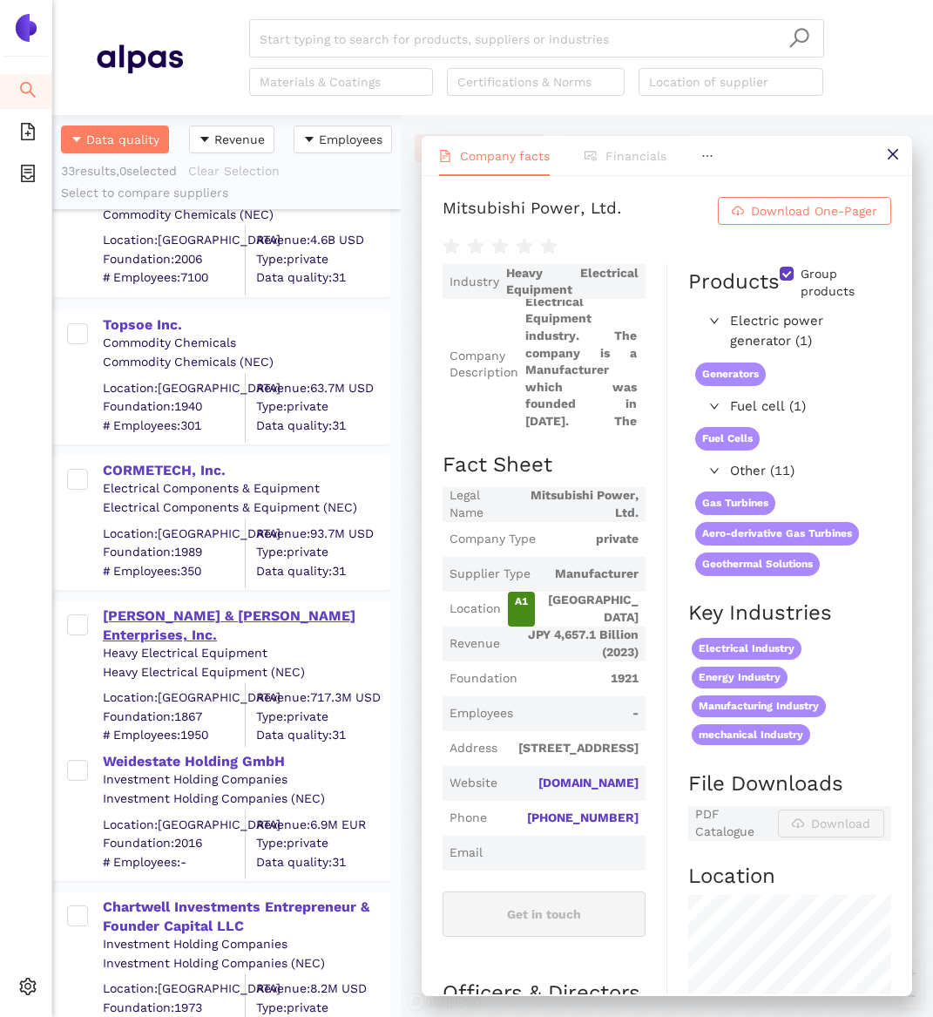
click at [181, 608] on div "[PERSON_NAME] & [PERSON_NAME] Enterprises, Inc." at bounding box center [246, 625] width 286 height 39
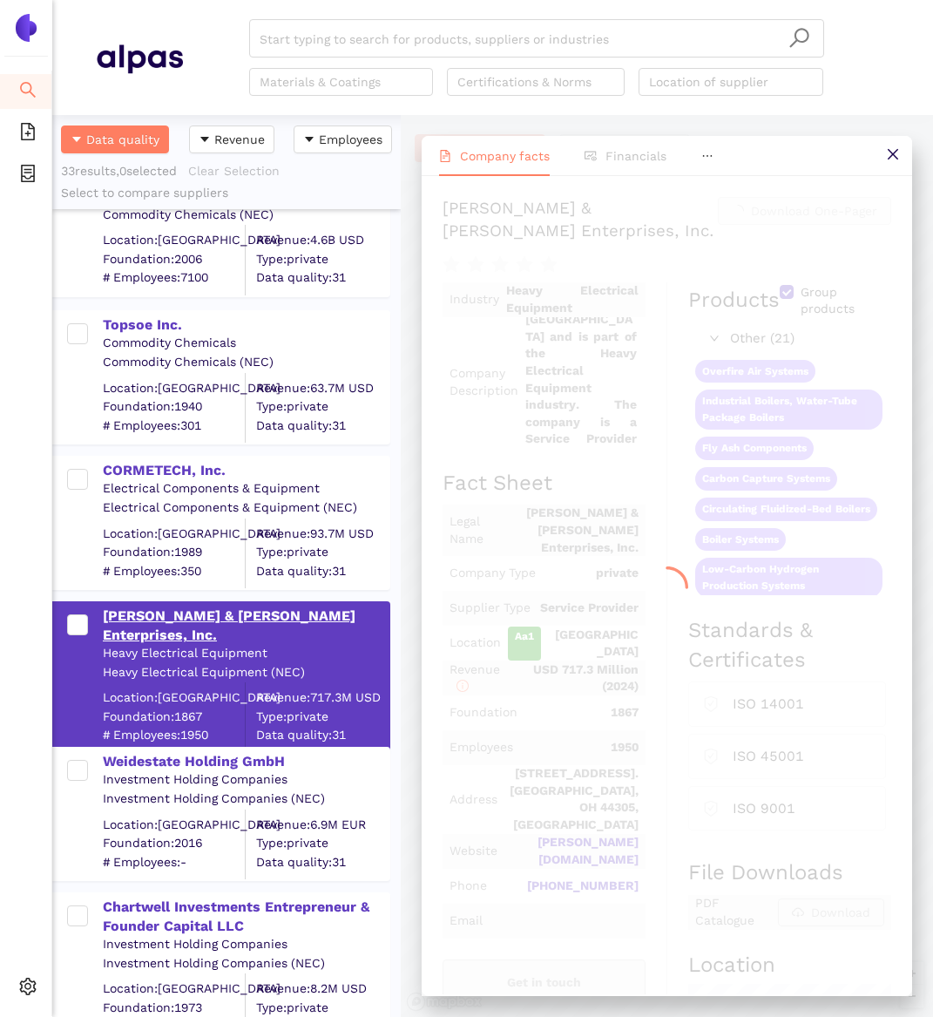
scroll to position [211, 0]
